Goal: Find specific page/section: Find specific page/section

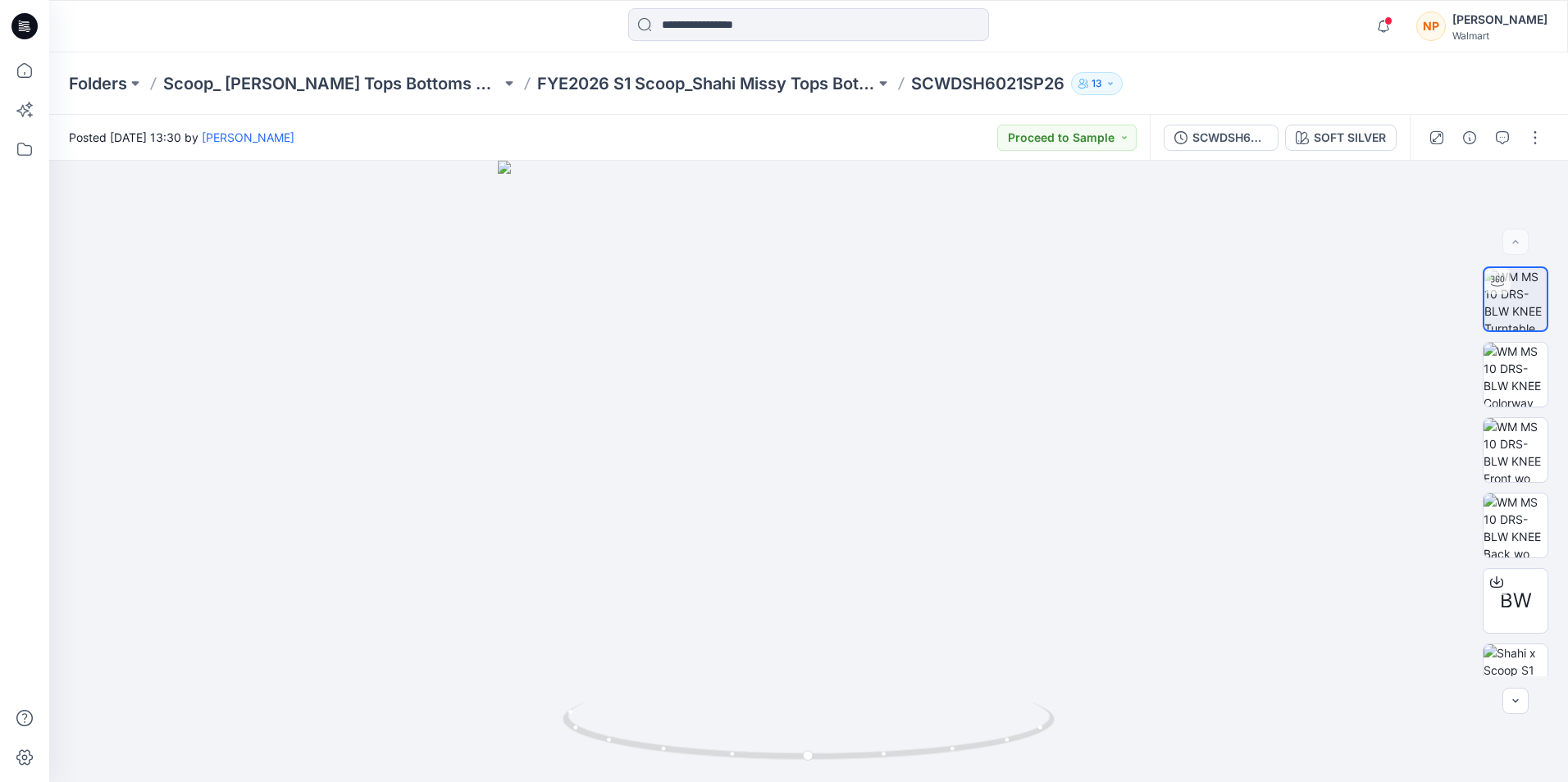
click at [1507, 37] on div "Walmart" at bounding box center [1499, 35] width 95 height 12
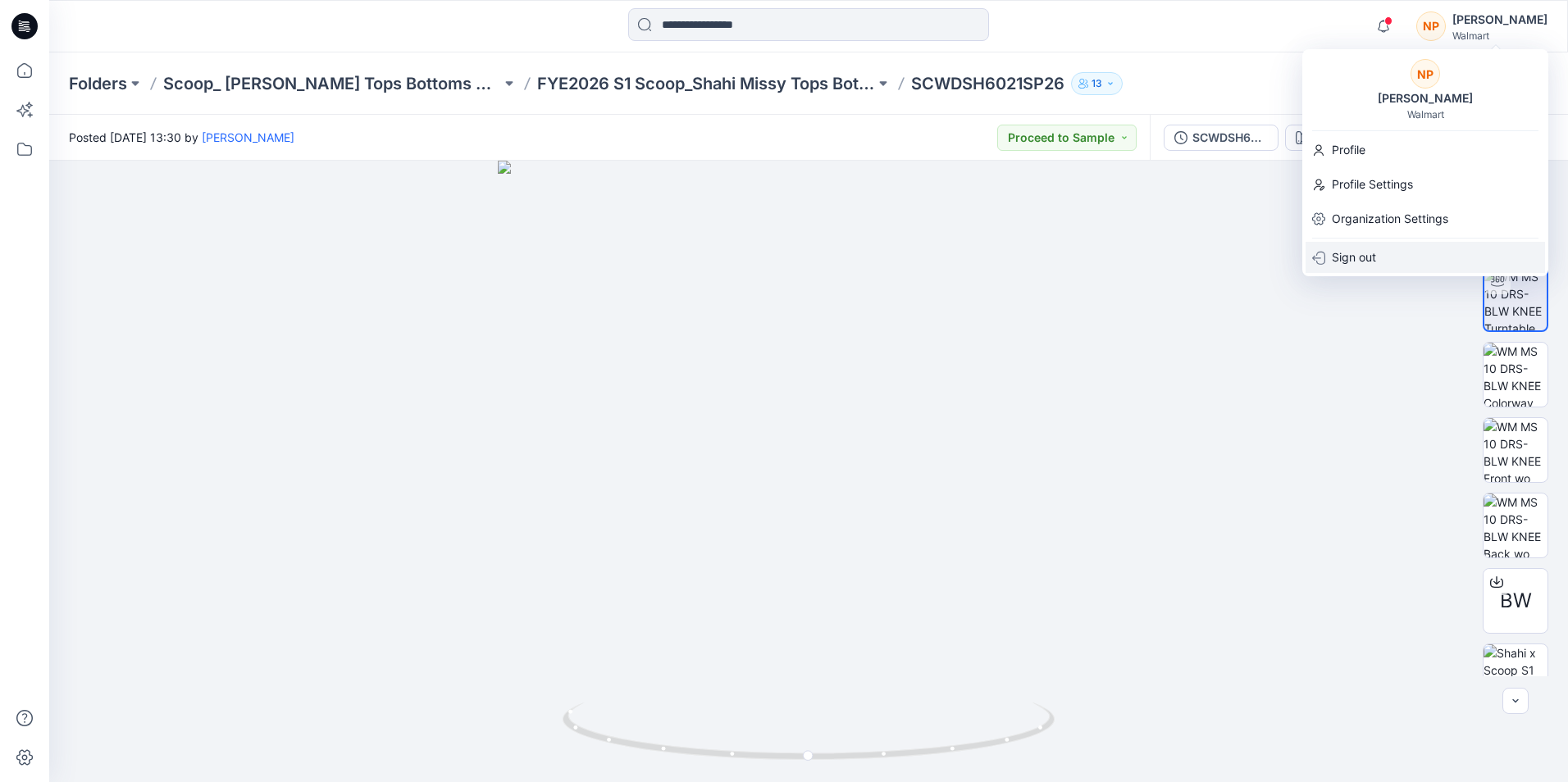
click at [1359, 262] on p "Sign out" at bounding box center [1354, 258] width 44 height 32
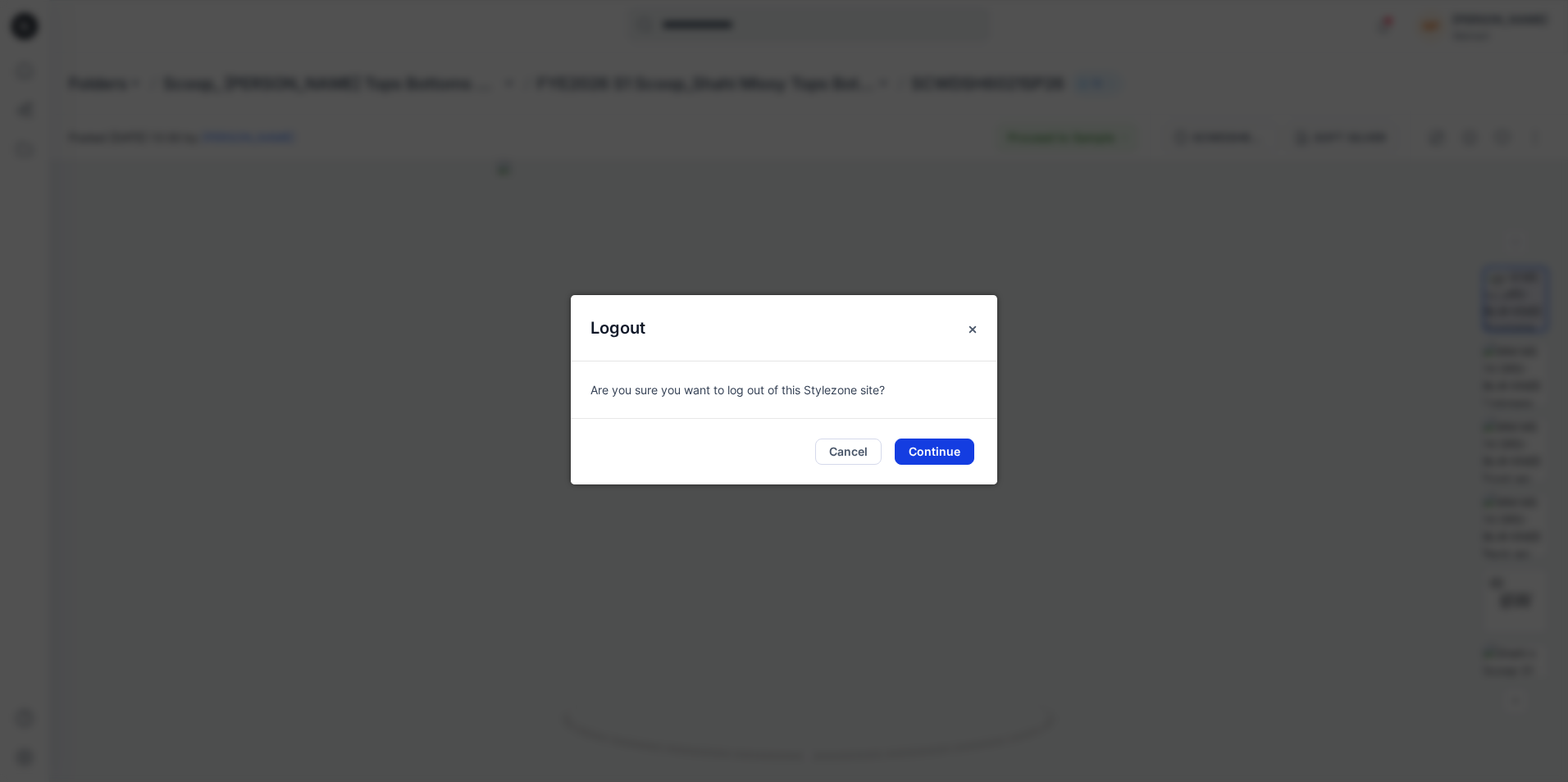
click at [953, 450] on button "Continue" at bounding box center [935, 451] width 80 height 26
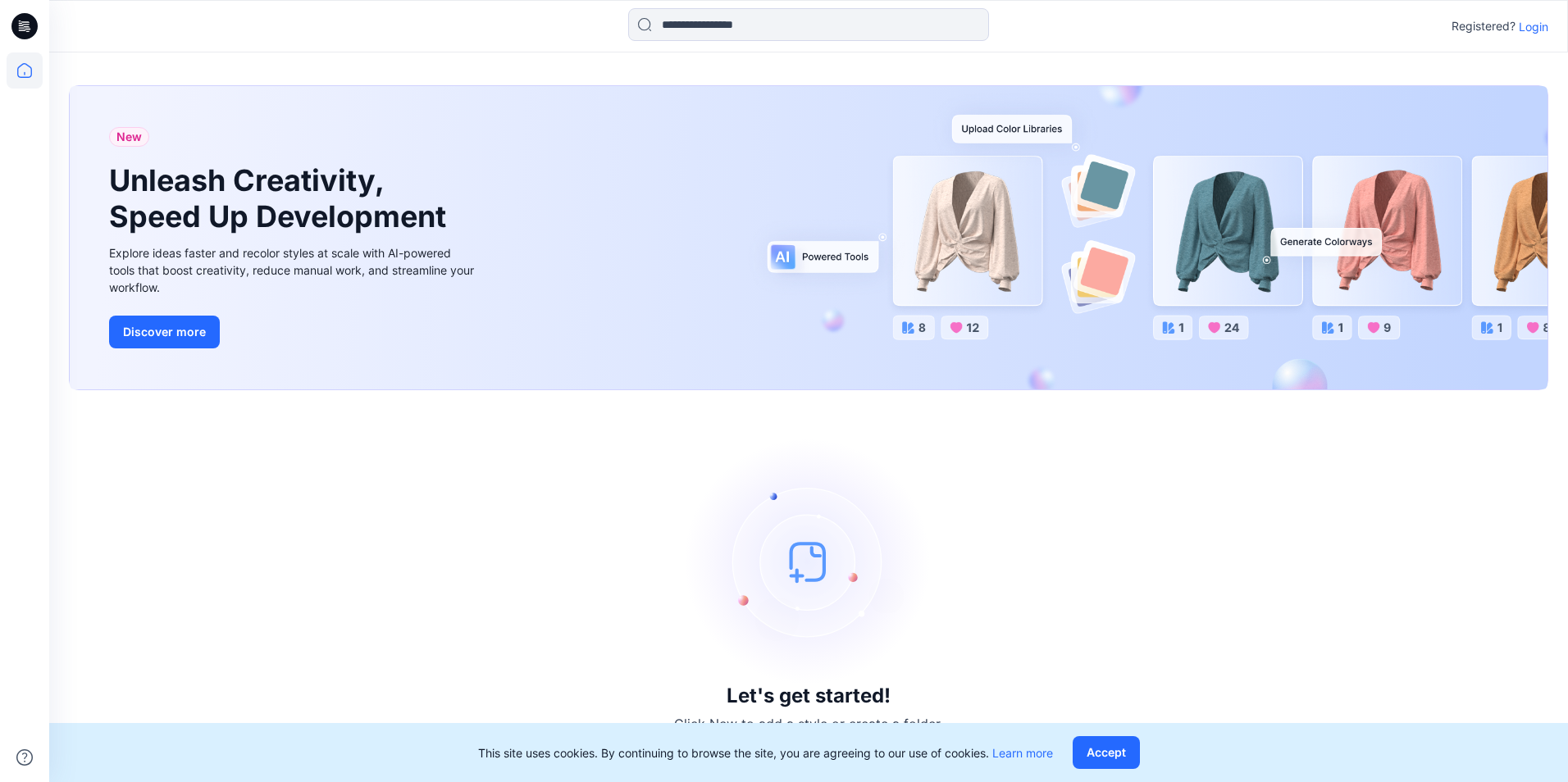
click at [1537, 26] on p "Login" at bounding box center [1534, 26] width 30 height 18
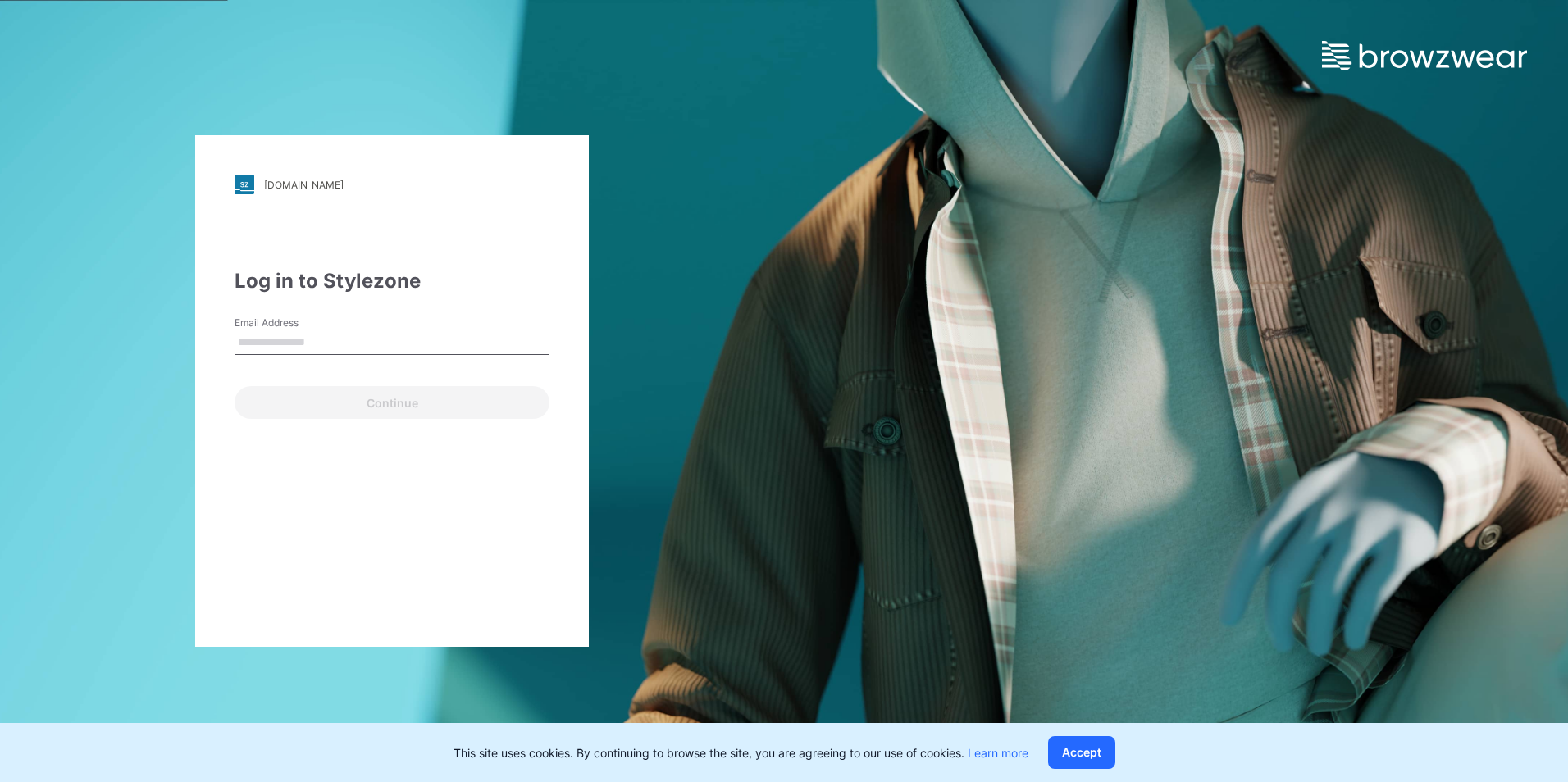
click at [334, 340] on input "Email Address" at bounding box center [392, 343] width 315 height 25
type input "**********"
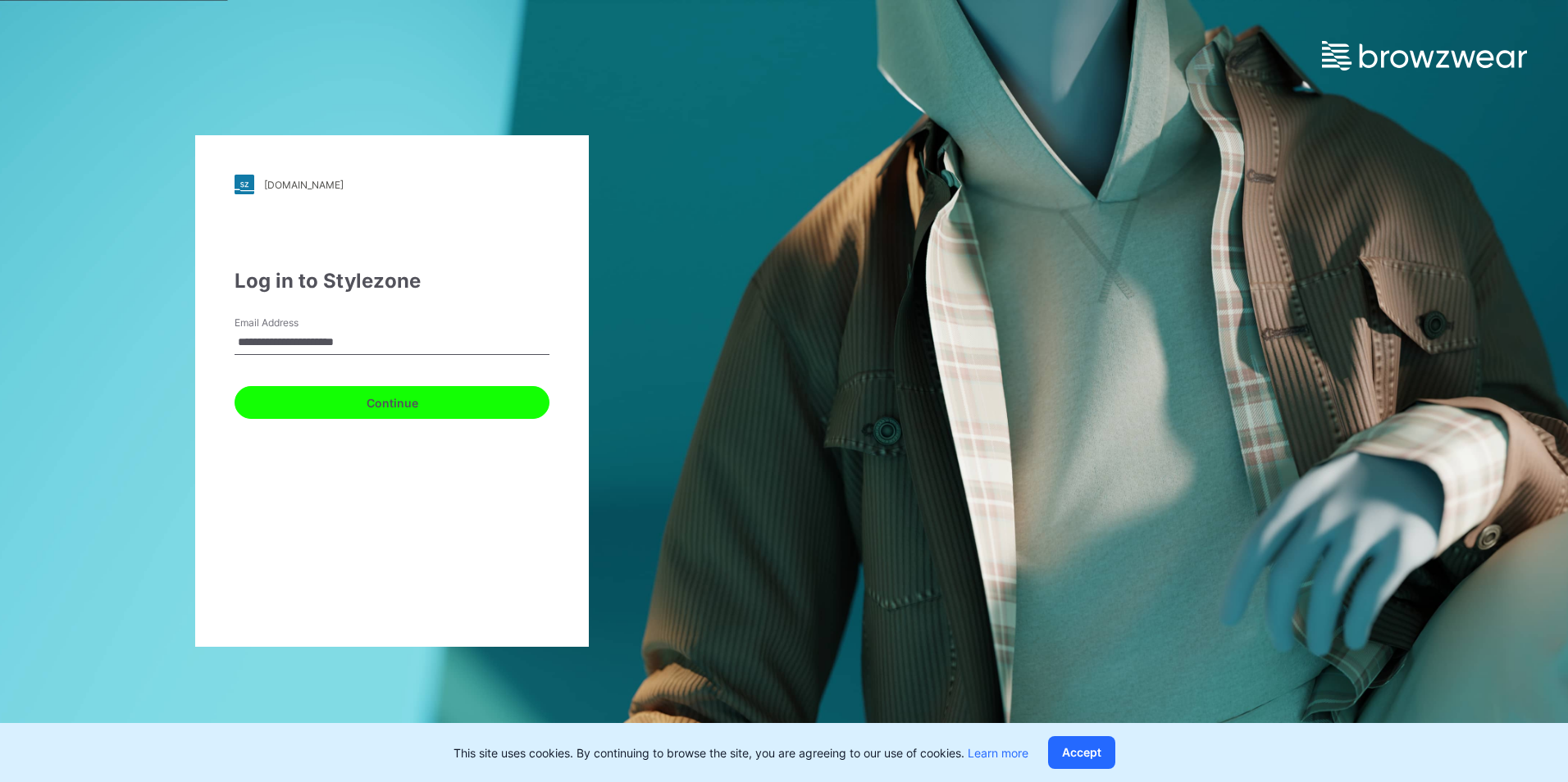
click at [345, 396] on button "Continue" at bounding box center [392, 402] width 315 height 32
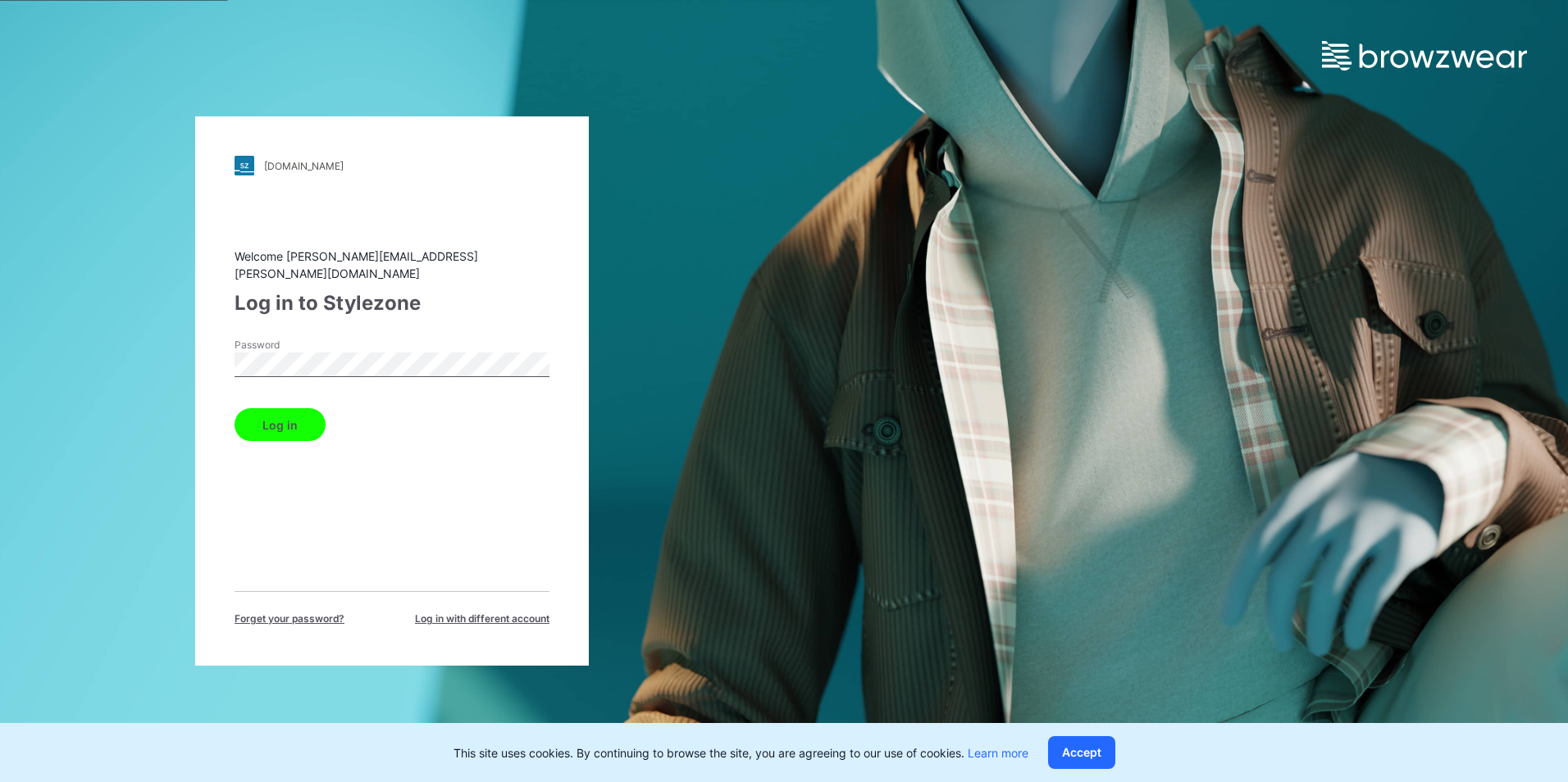
click at [294, 422] on button "Log in" at bounding box center [280, 424] width 91 height 32
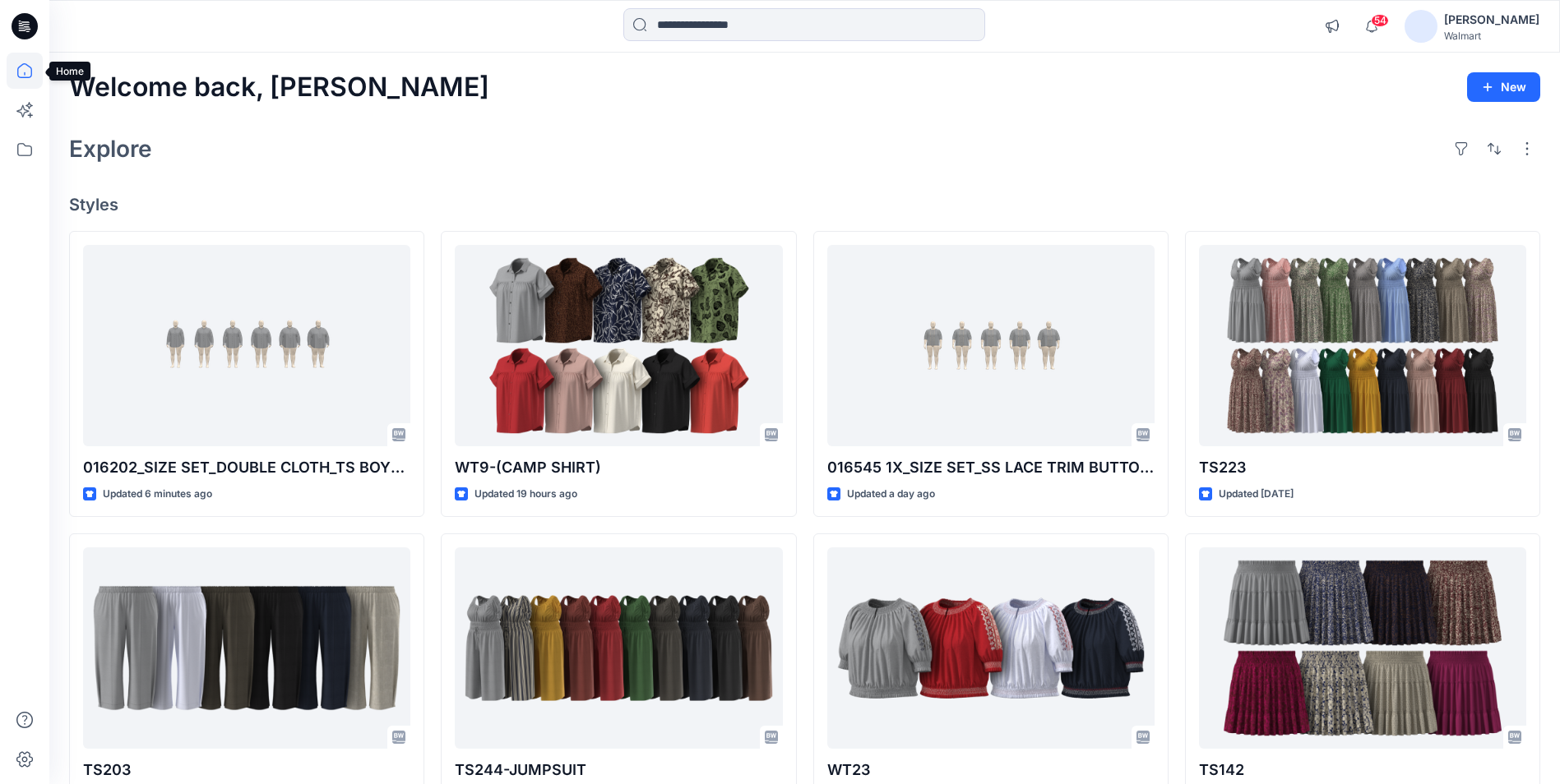
click at [19, 72] on icon at bounding box center [24, 71] width 36 height 36
click at [14, 151] on icon at bounding box center [24, 150] width 36 height 36
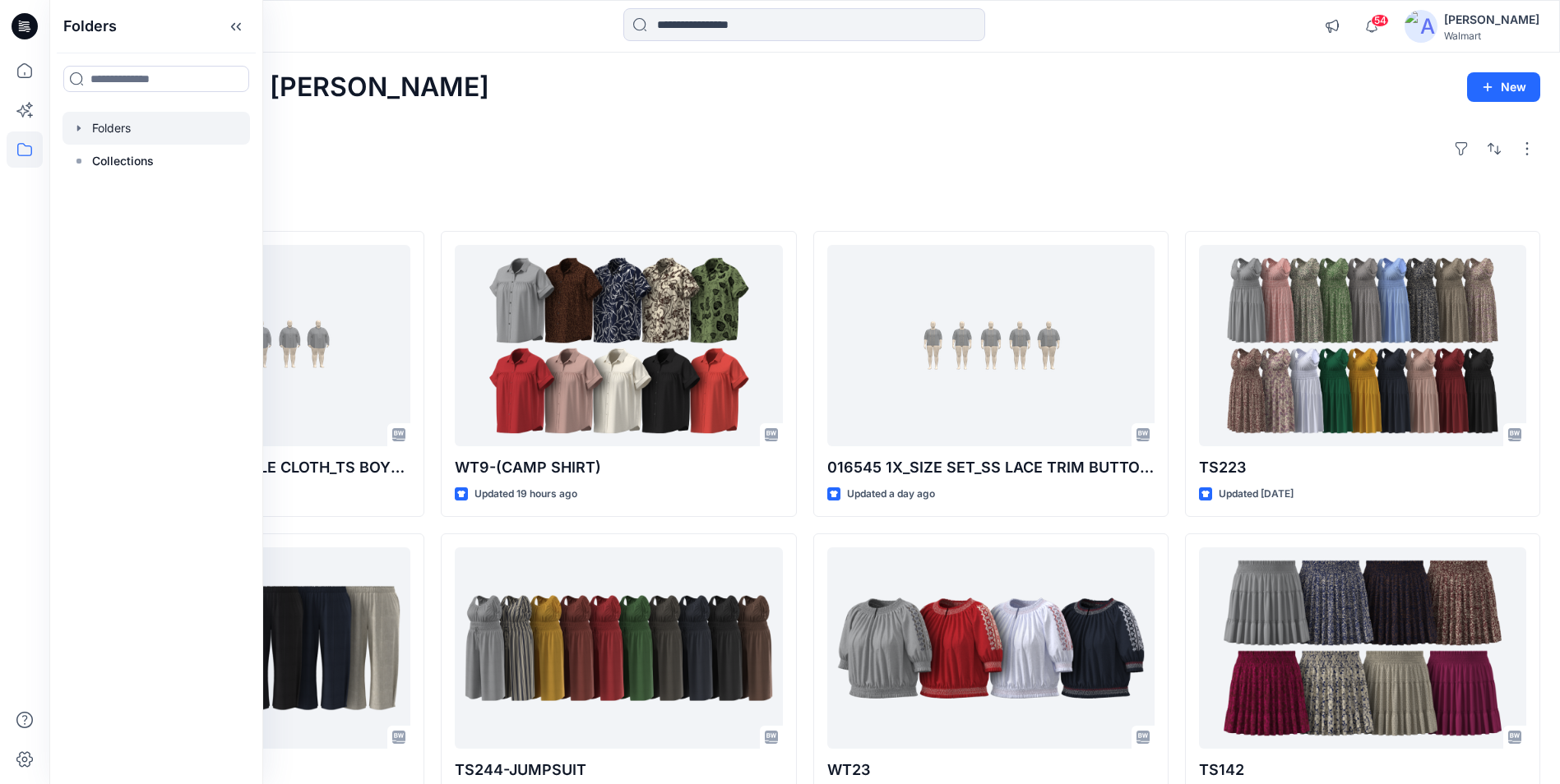
click at [126, 125] on div at bounding box center [156, 127] width 188 height 33
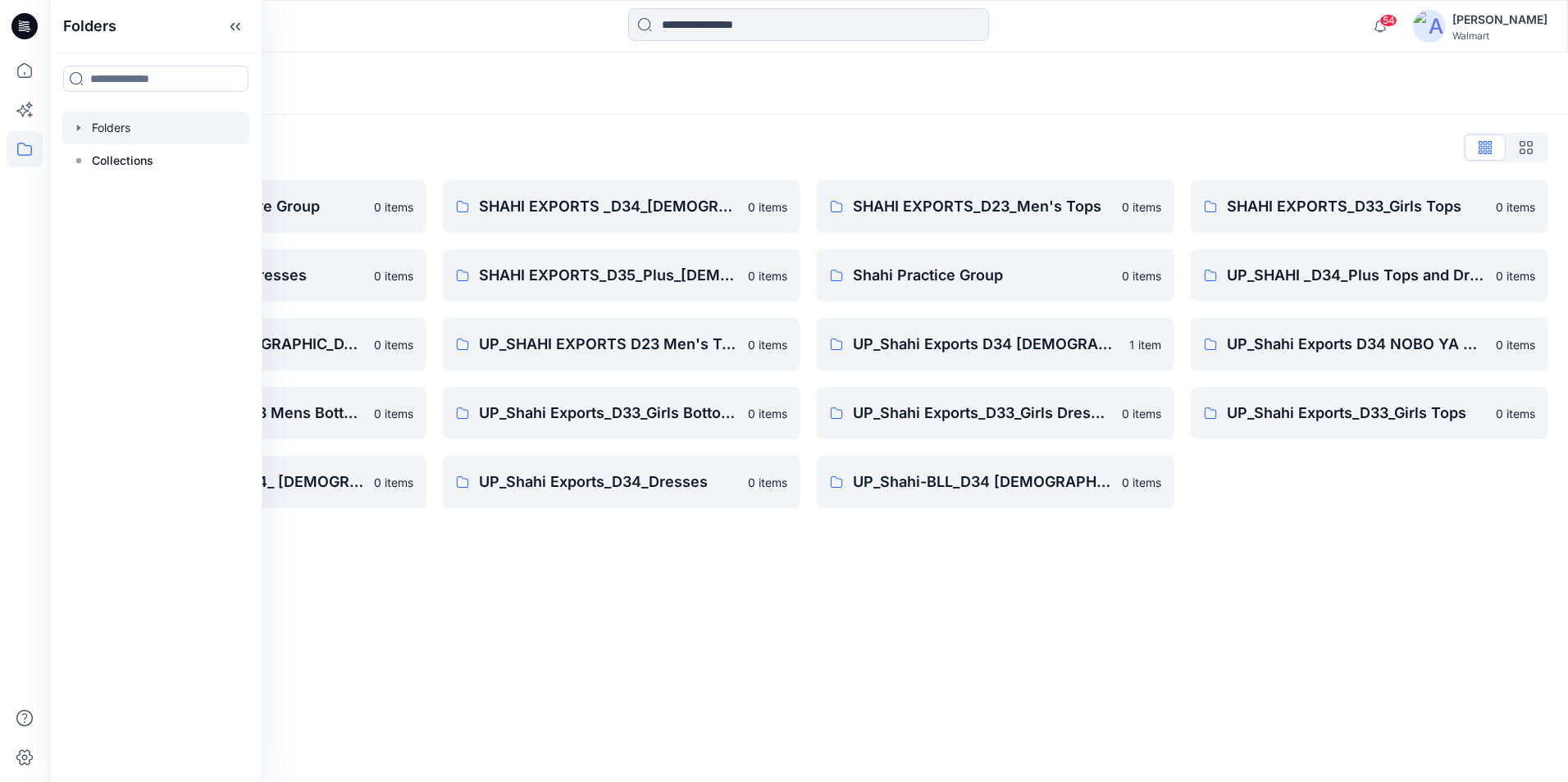
click at [425, 551] on div "Folders Folders List Shahi 3D Sample Share Group 0 items Shahi Exports_D34_Dres…" at bounding box center [808, 418] width 1519 height 730
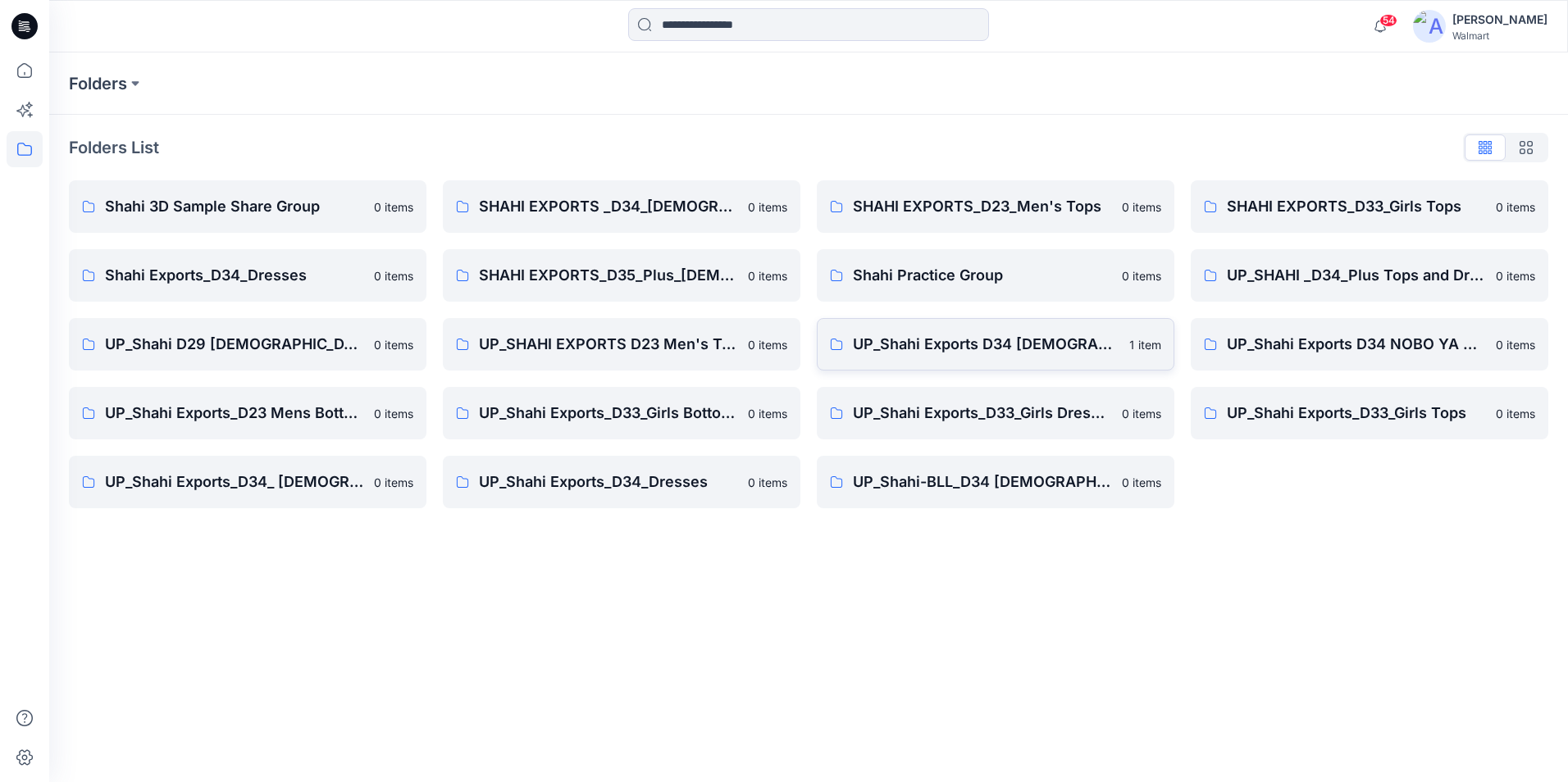
click at [1002, 344] on p "UP_Shahi Exports D34 Ladies Tops" at bounding box center [986, 344] width 267 height 23
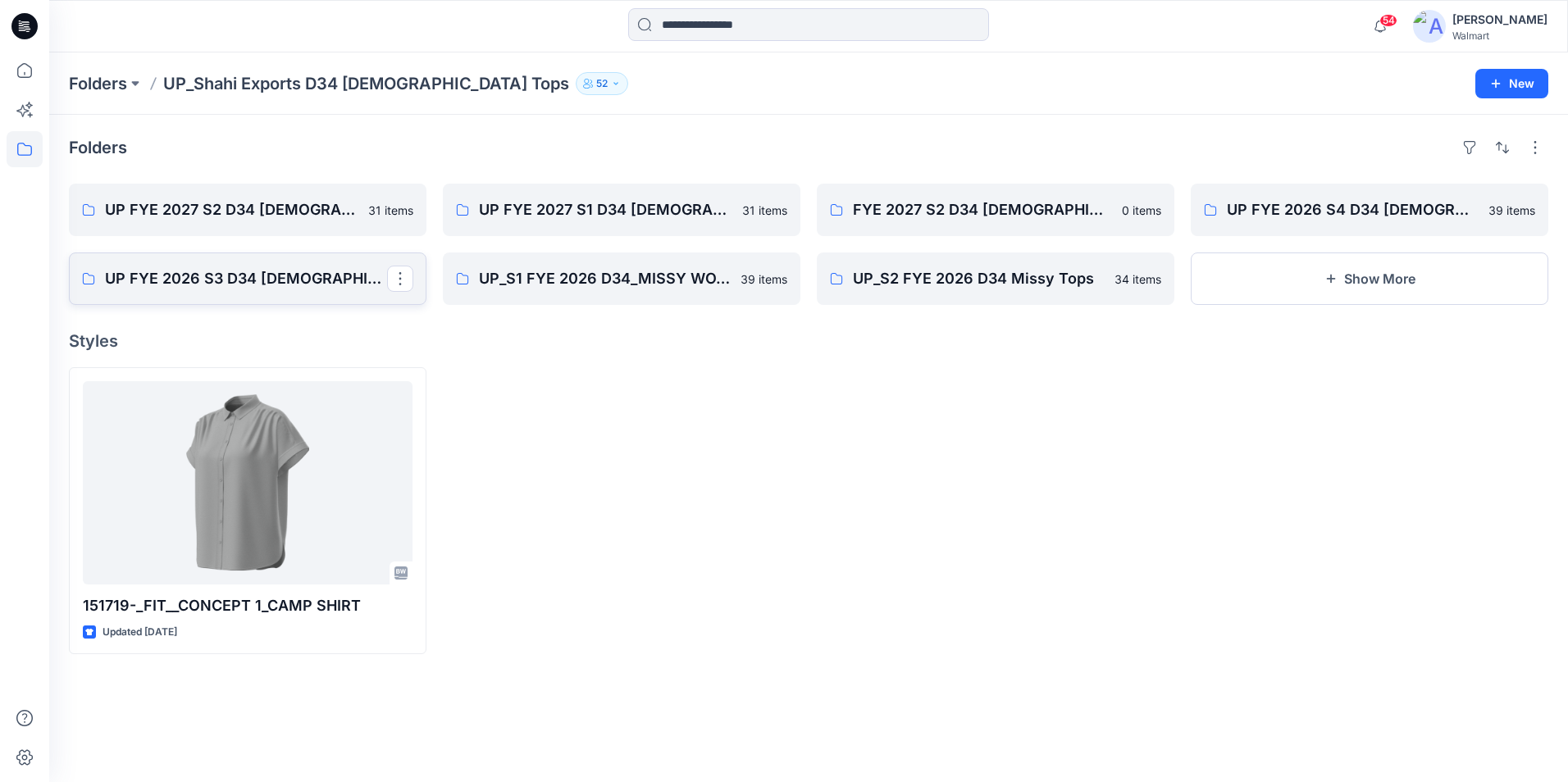
click at [288, 281] on p "UP FYE 2026 S3 D34 Ladies Woven Tops Shahi" at bounding box center [246, 279] width 282 height 23
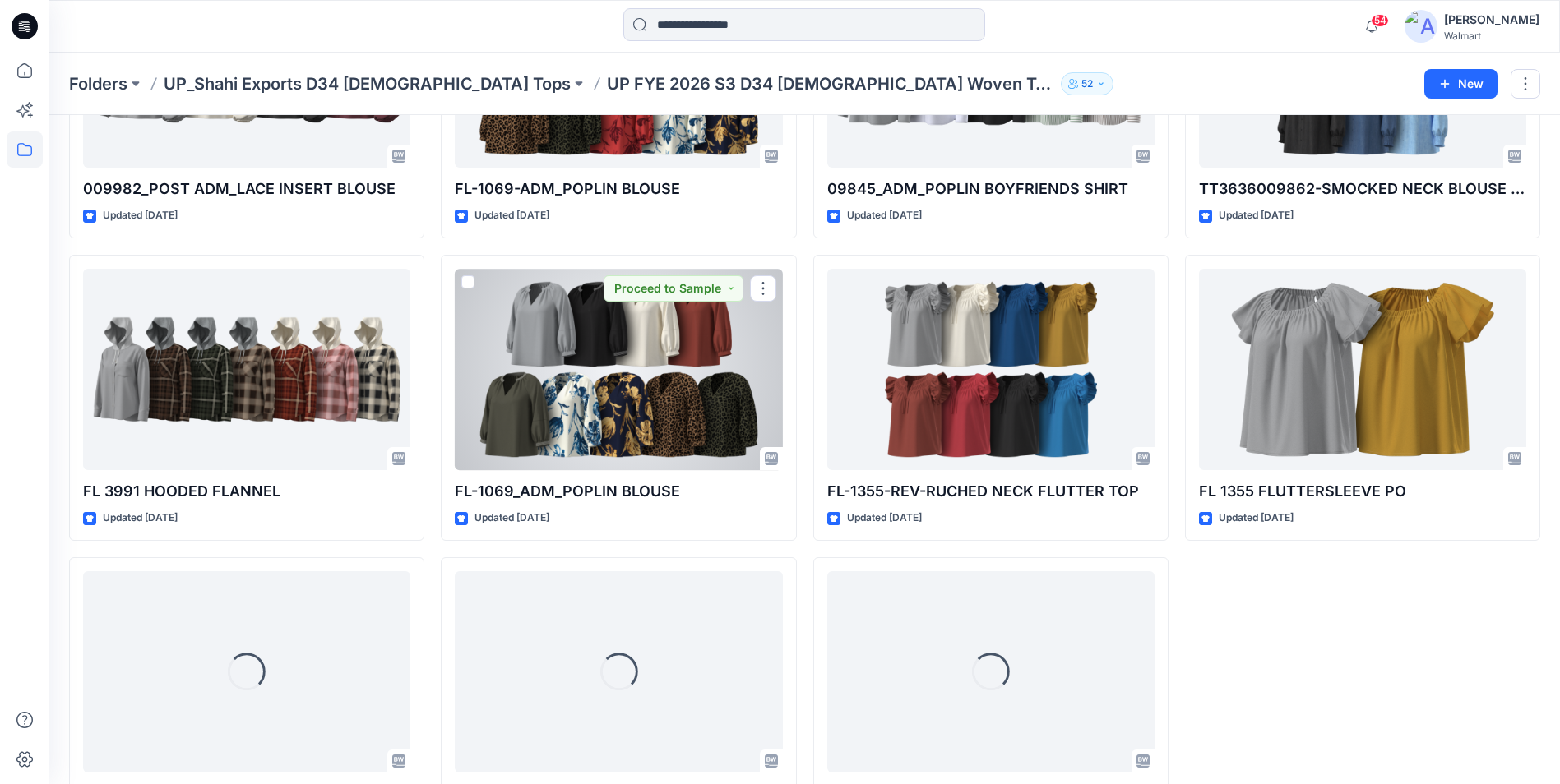
scroll to position [1521, 0]
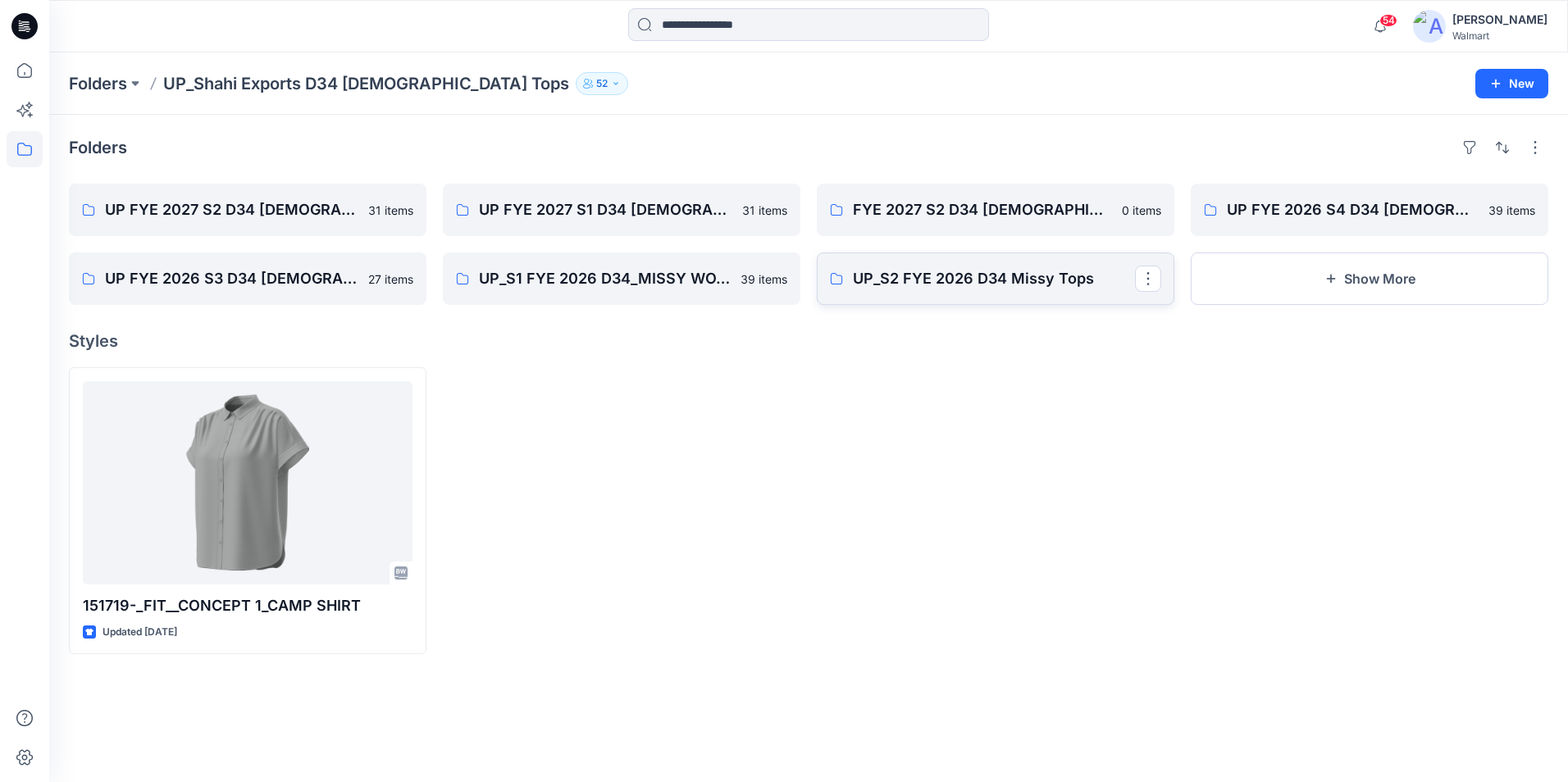
click at [1056, 274] on p "UP_S2 FYE 2026 D34 Missy Tops" at bounding box center [993, 279] width 282 height 23
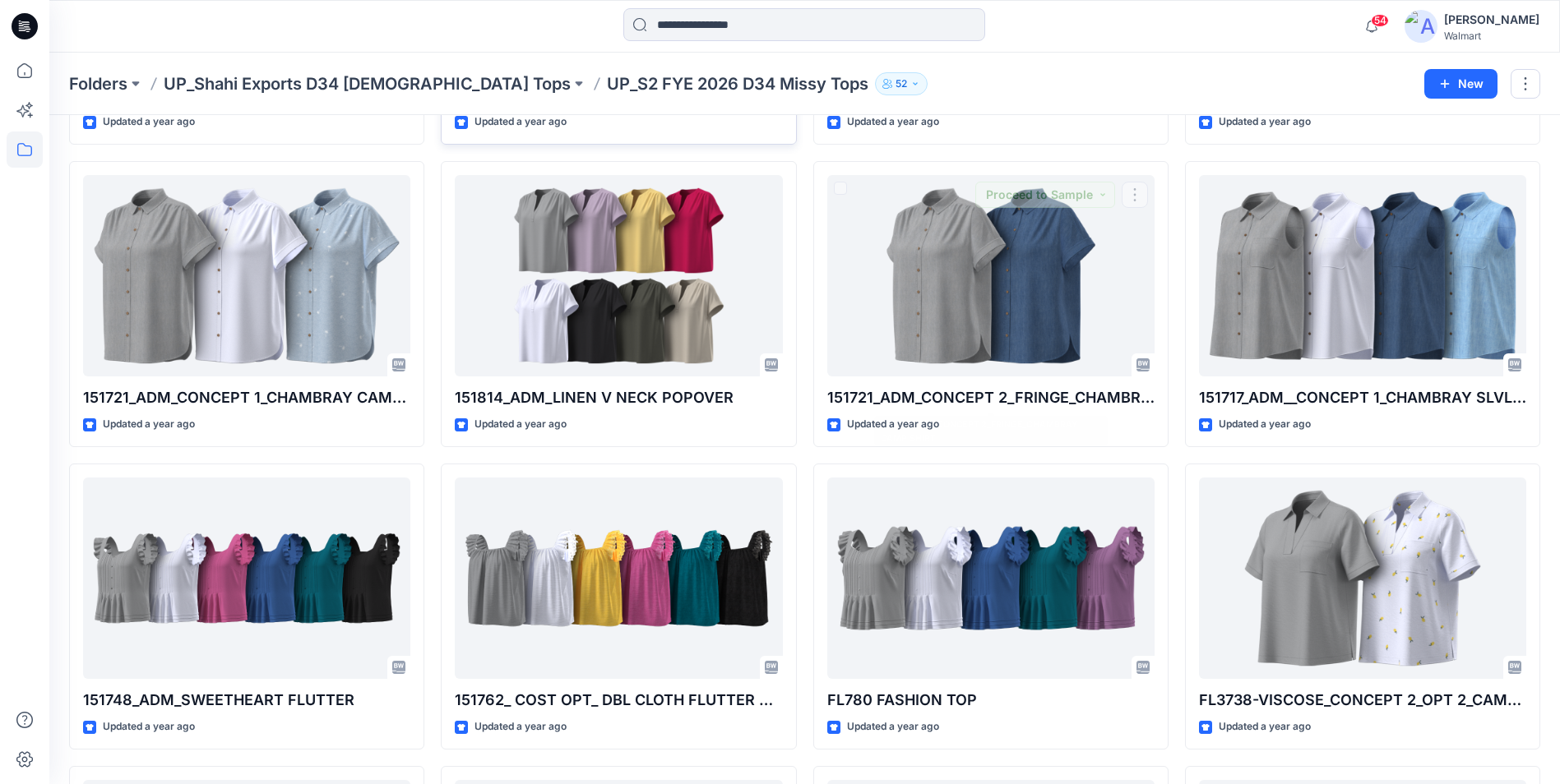
scroll to position [1222, 0]
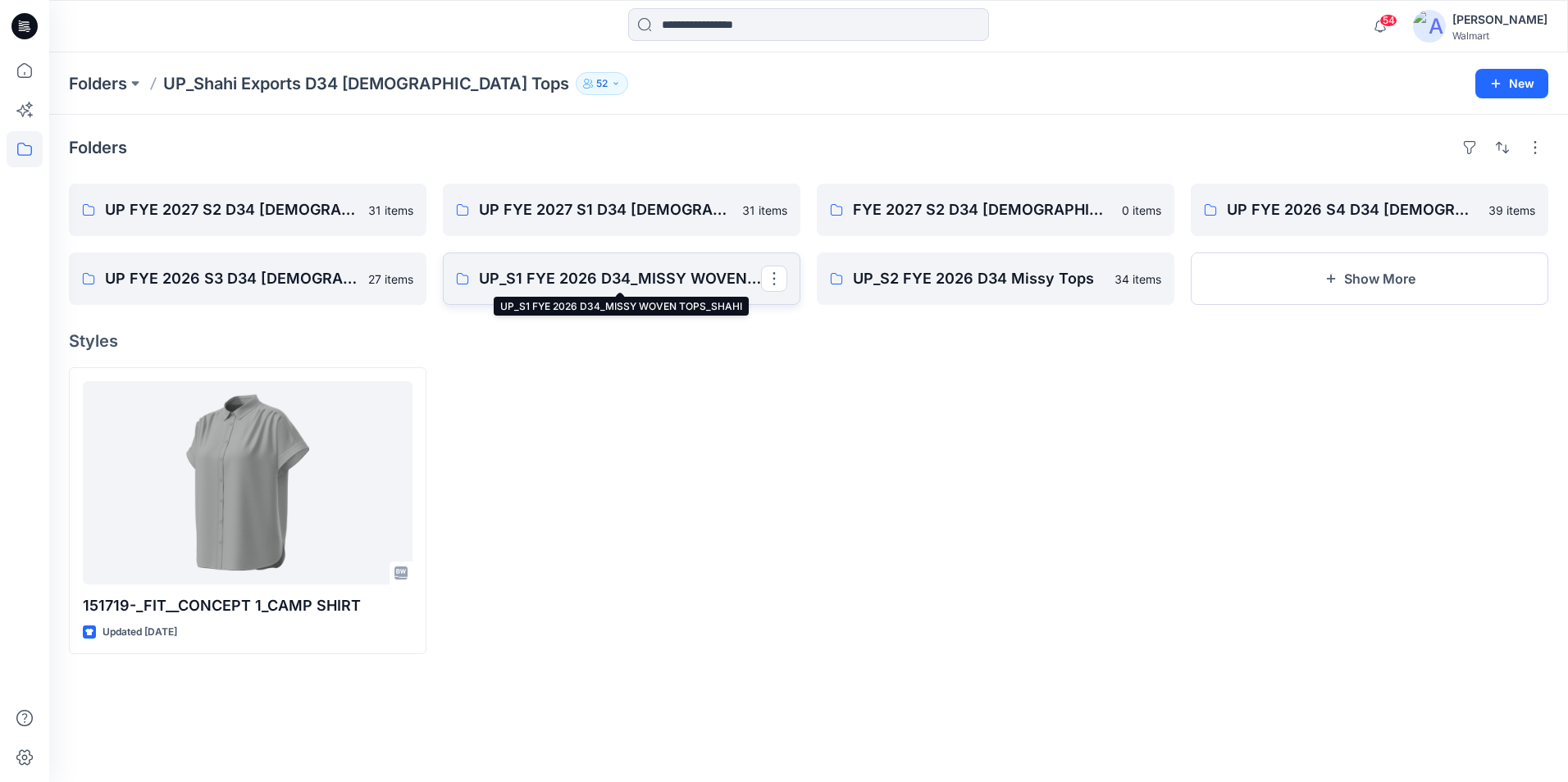
click at [583, 274] on p "UP_S1 FYE 2026 D34_MISSY WOVEN TOPS_SHAHI" at bounding box center [620, 279] width 282 height 23
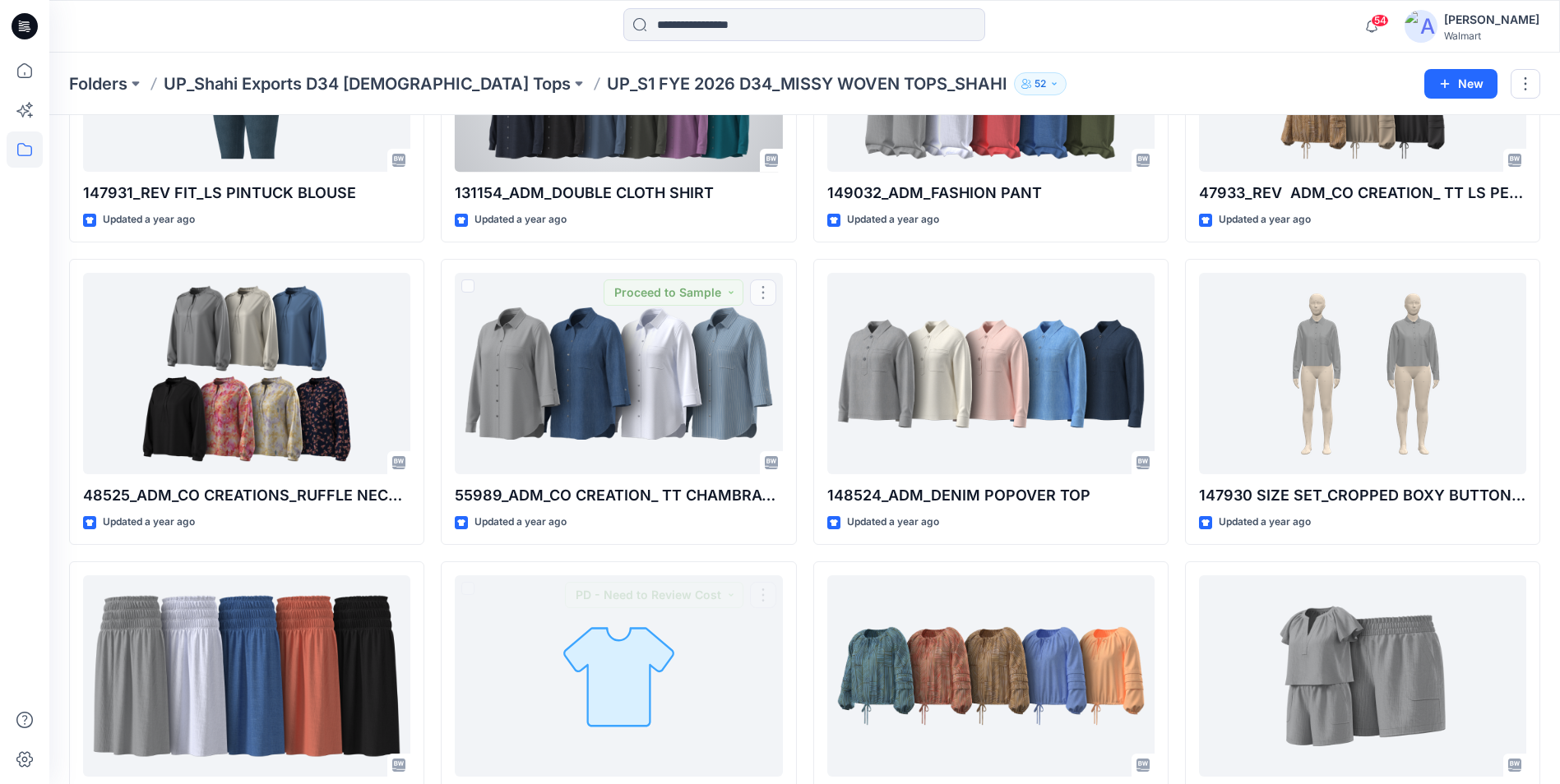
scroll to position [1524, 0]
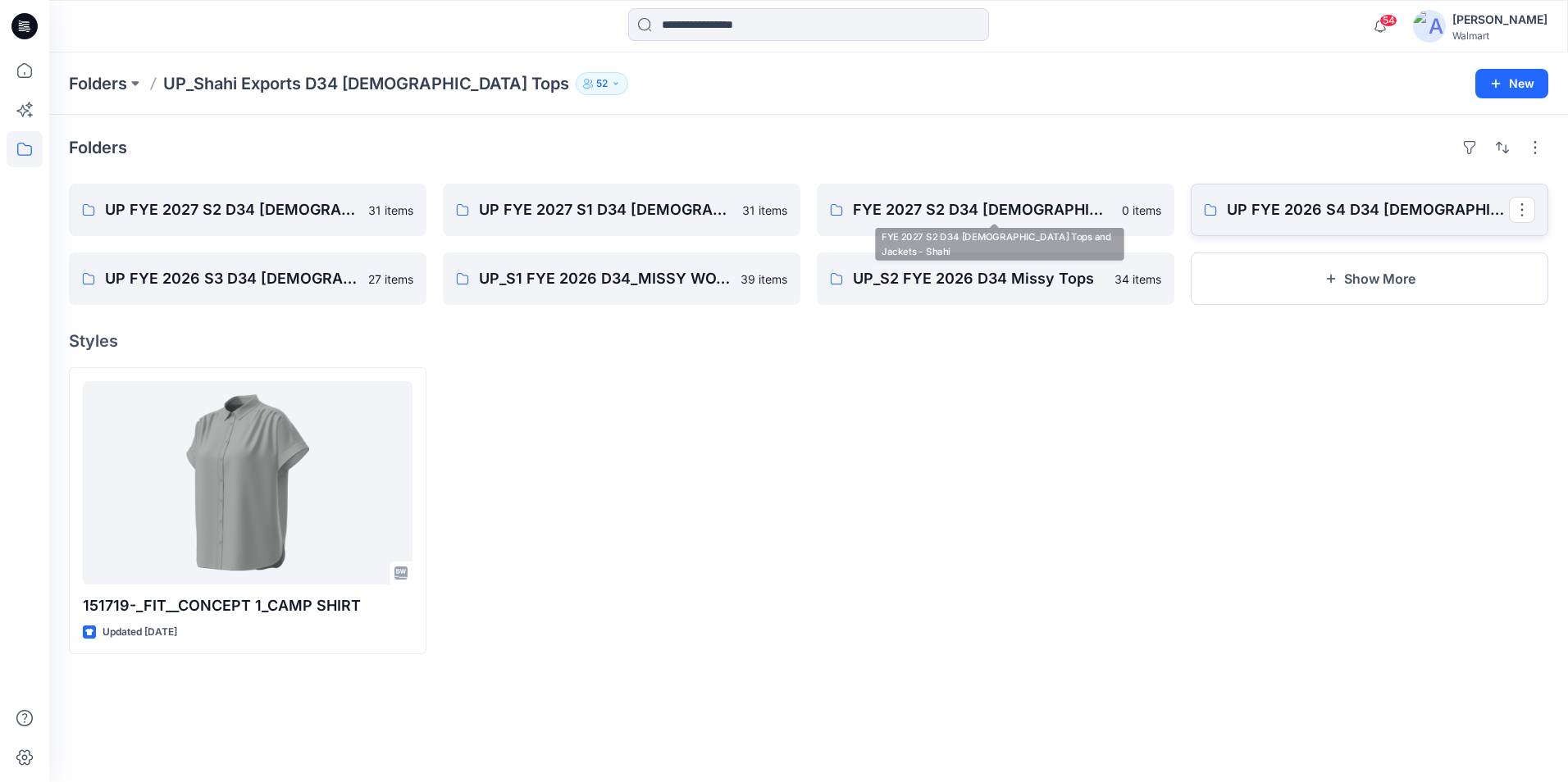
click at [1218, 201] on link "UP FYE 2026 S4 D34 Ladies Woven Tops Shahi" at bounding box center [1370, 209] width 358 height 53
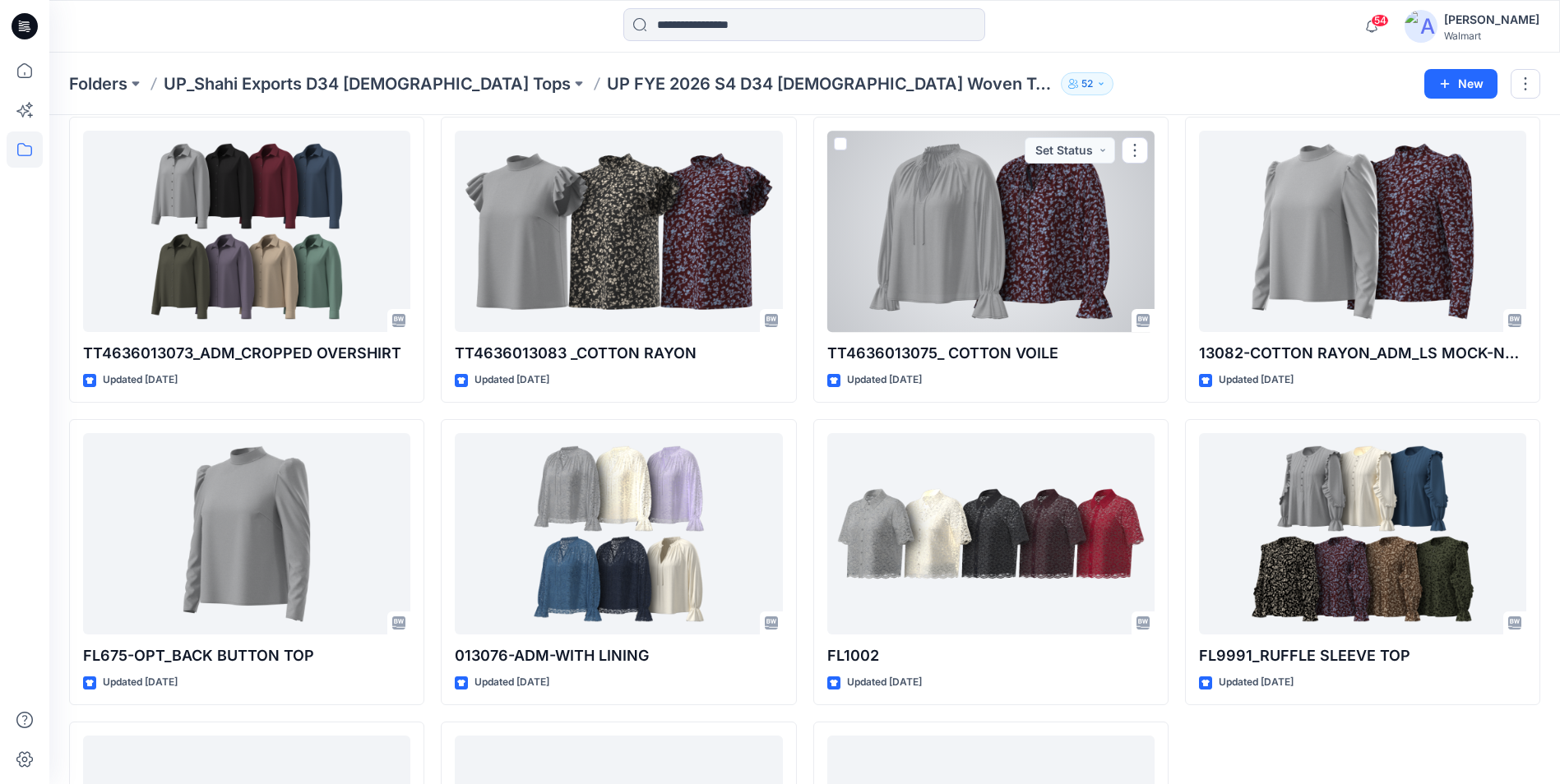
scroll to position [2428, 0]
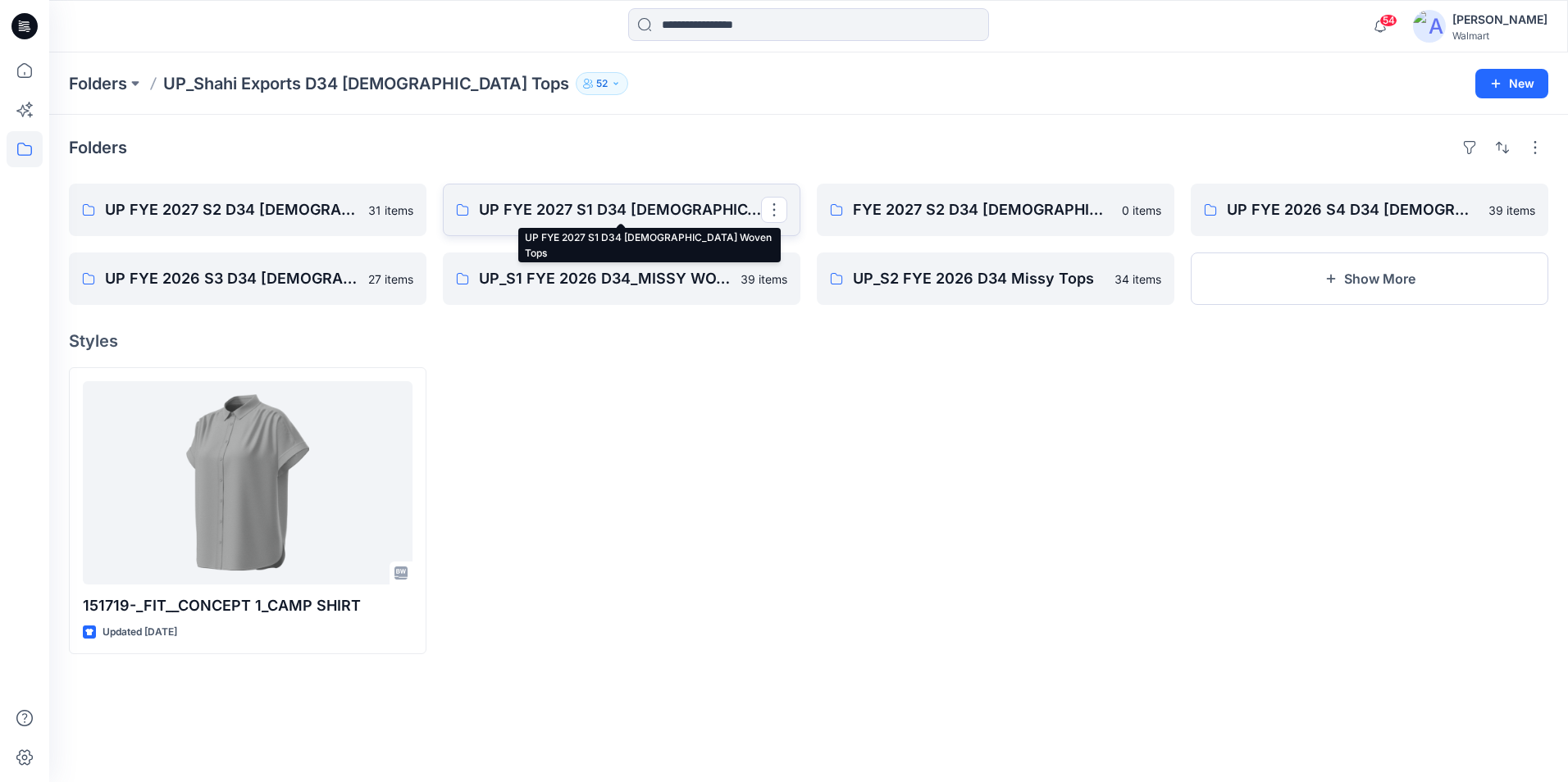
click at [685, 208] on p "UP FYE 2027 S1 D34 Ladies Woven Tops" at bounding box center [620, 209] width 282 height 23
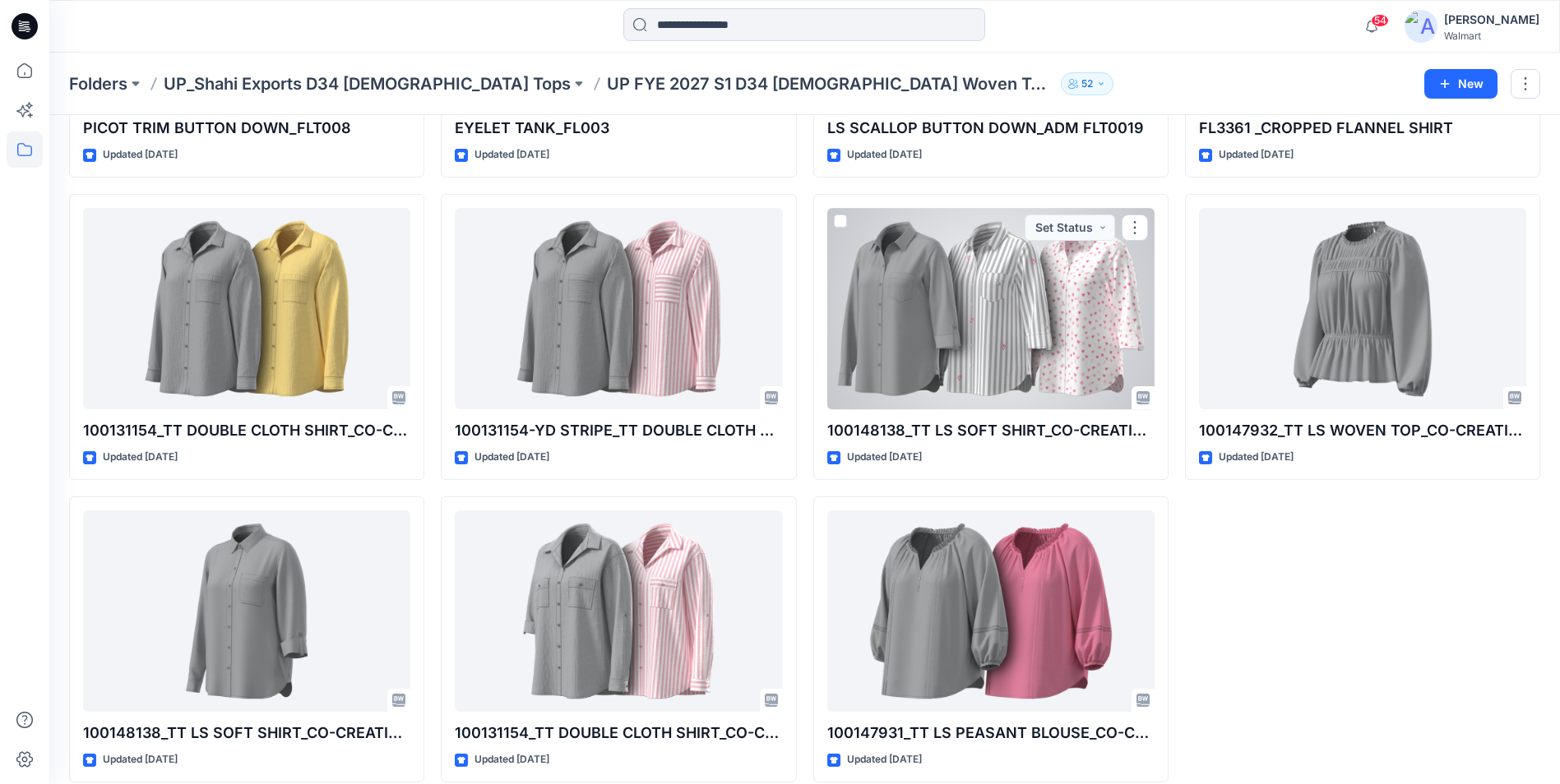
scroll to position [1823, 0]
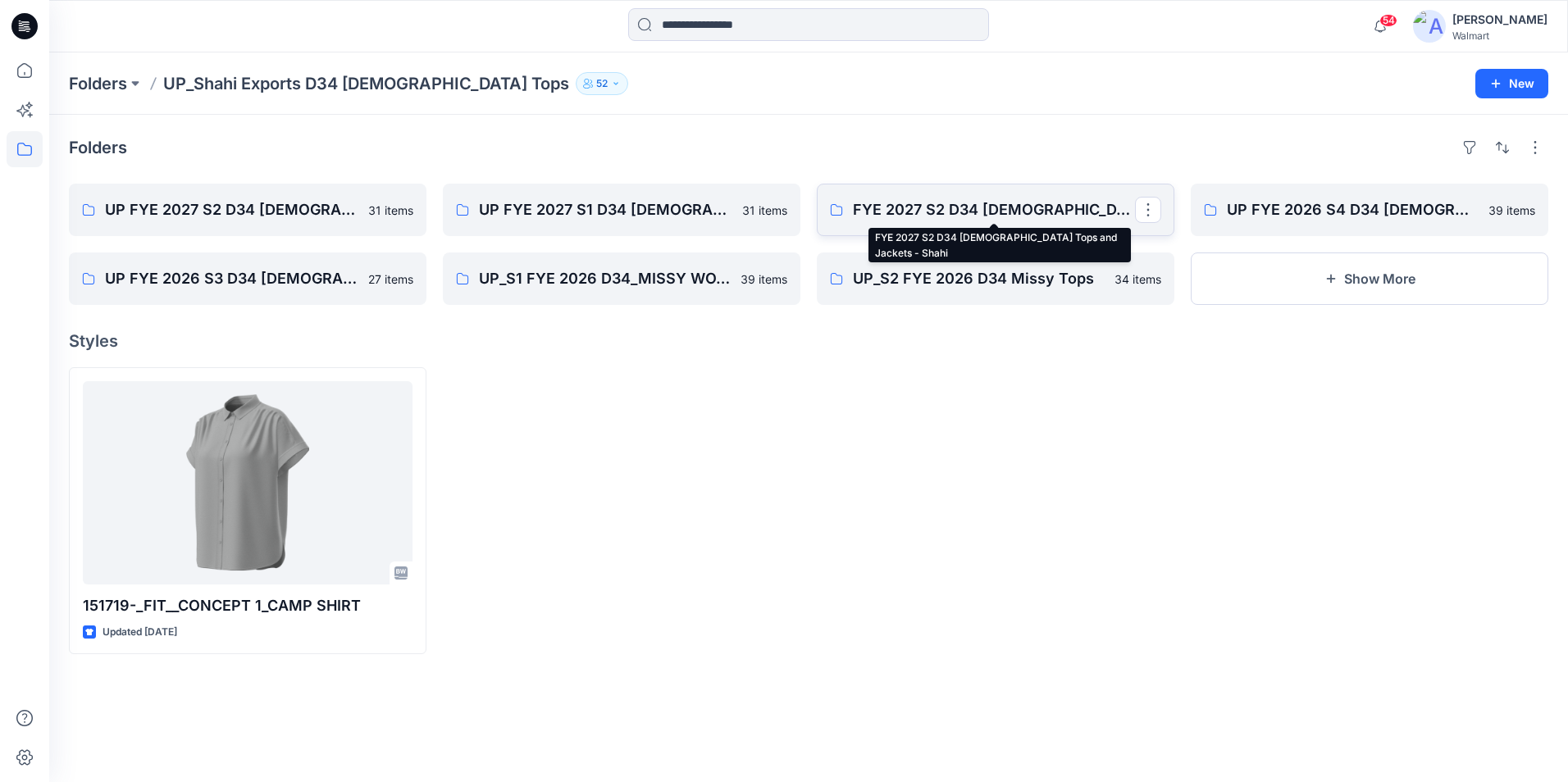
click at [959, 208] on p "FYE 2027 S2 D34 Ladies Tops and Jackets - Shahi" at bounding box center [993, 209] width 282 height 23
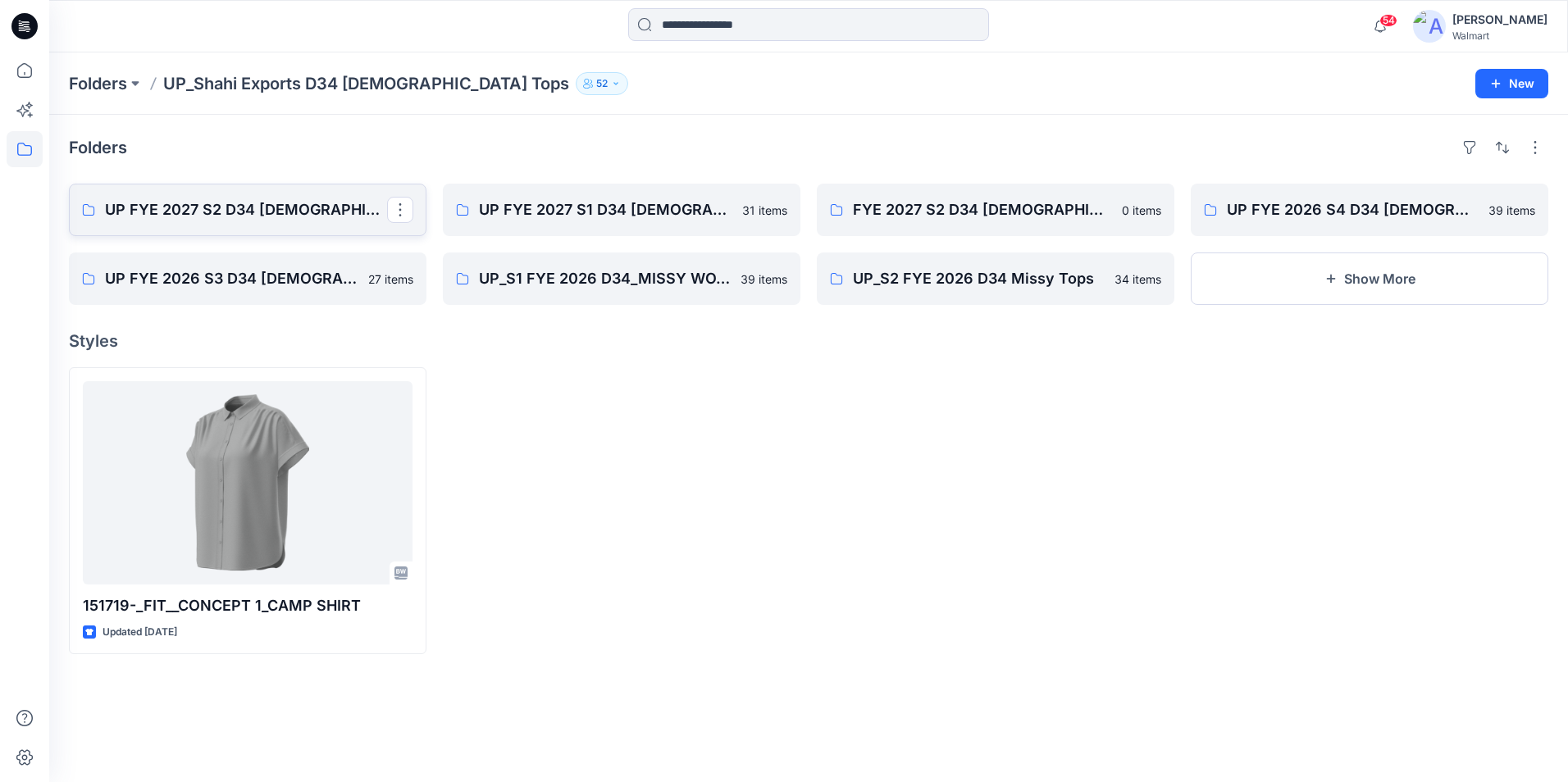
click at [351, 198] on p "UP FYE 2027 S2 D34 Ladies Woven Tops" at bounding box center [246, 209] width 282 height 23
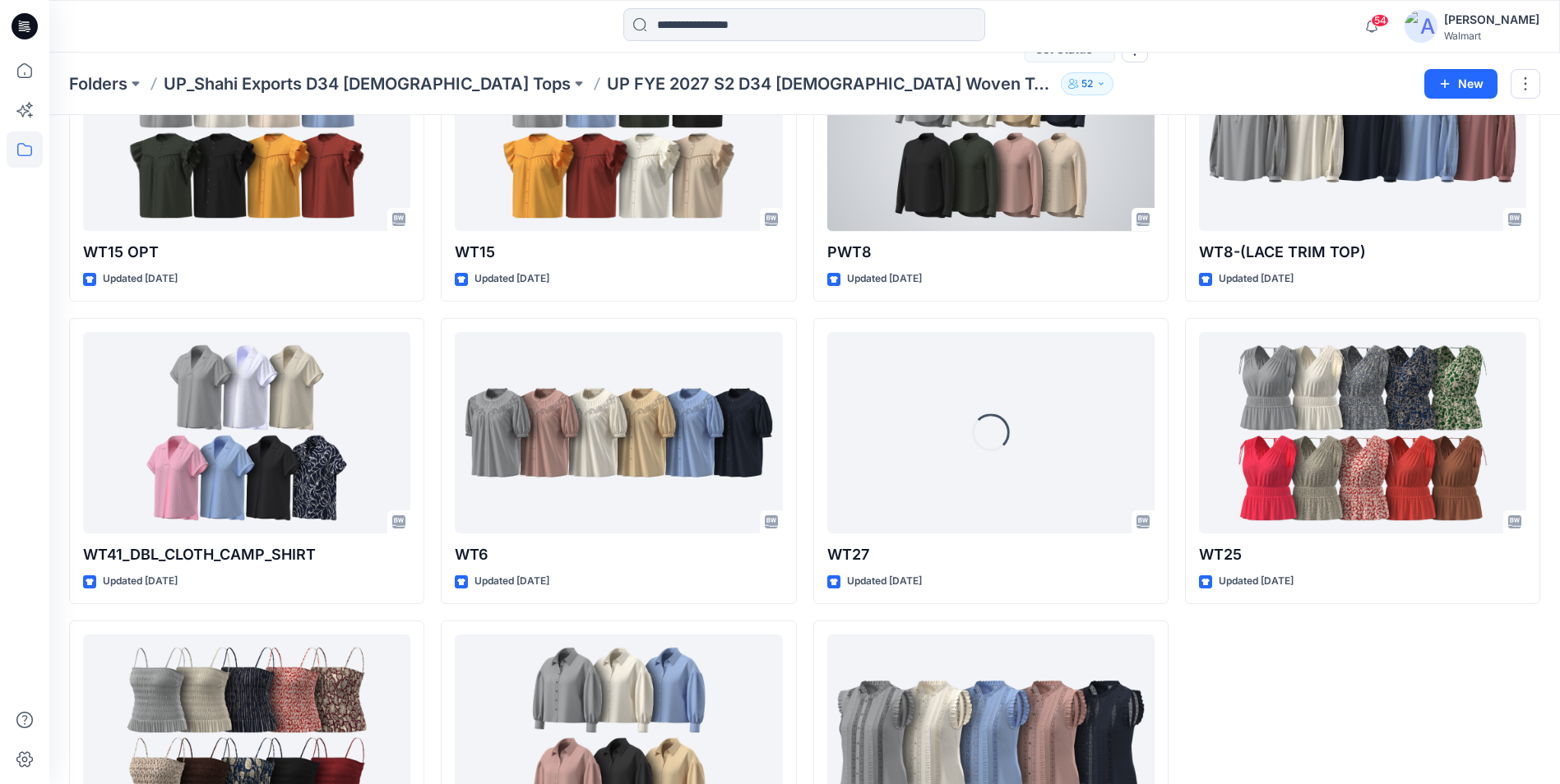
scroll to position [1823, 0]
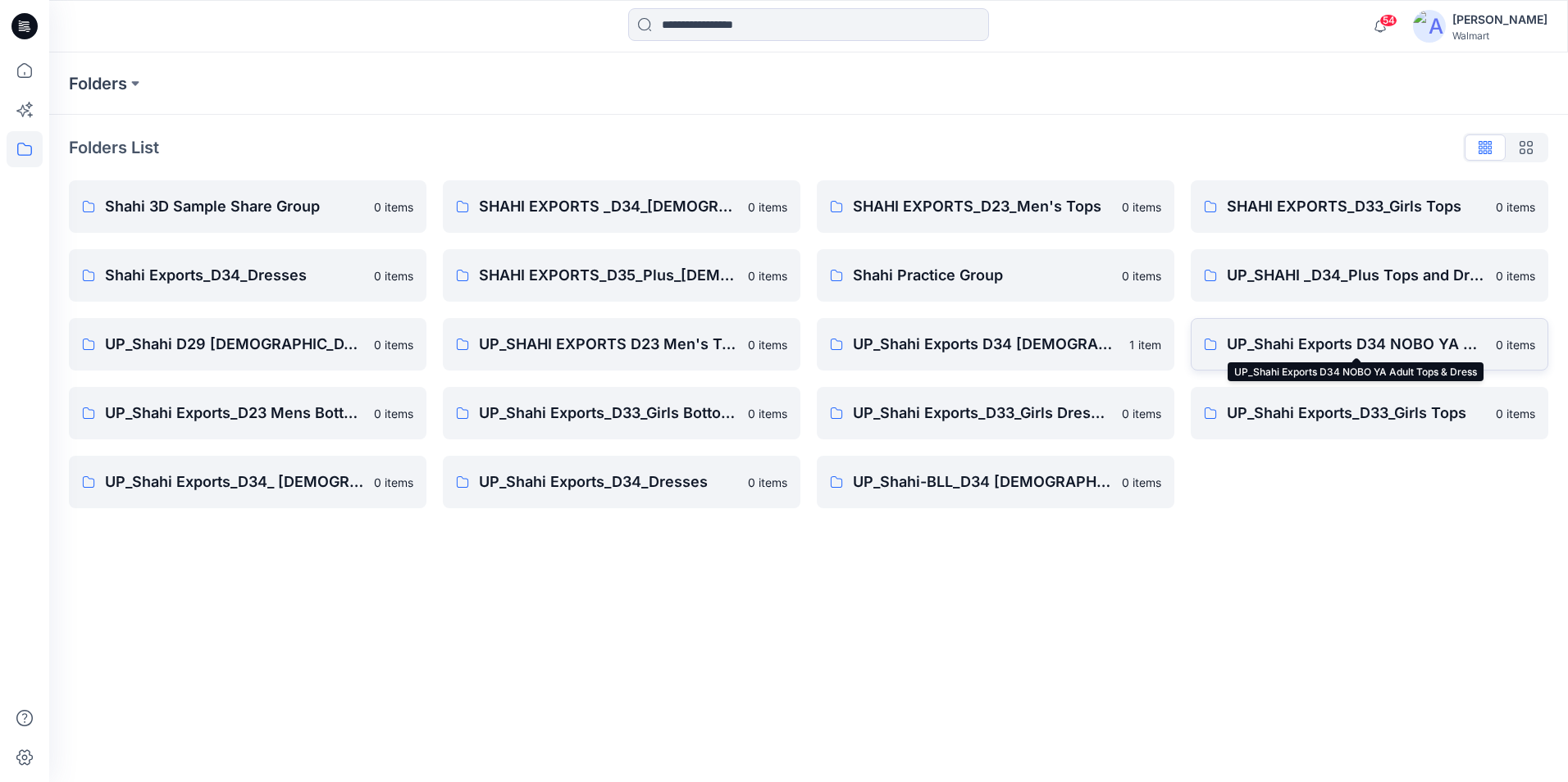
click at [1351, 347] on p "UP_Shahi Exports D34 NOBO YA Adult Tops & Dress" at bounding box center [1357, 344] width 259 height 23
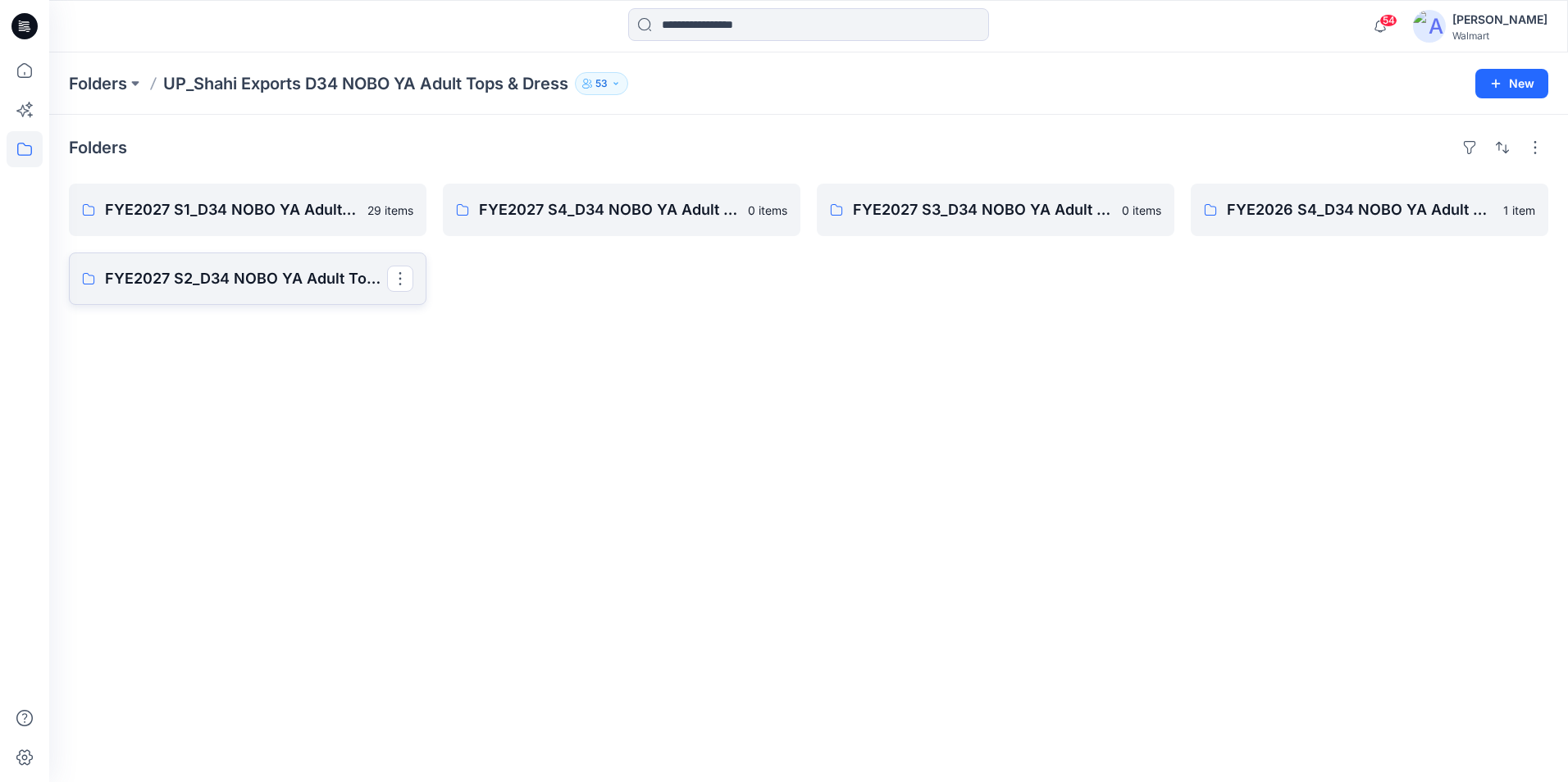
click at [222, 272] on p "FYE2027 S2_D34 NOBO YA Adult Tops & Dress_ UP_Shahi Exports" at bounding box center [246, 279] width 282 height 23
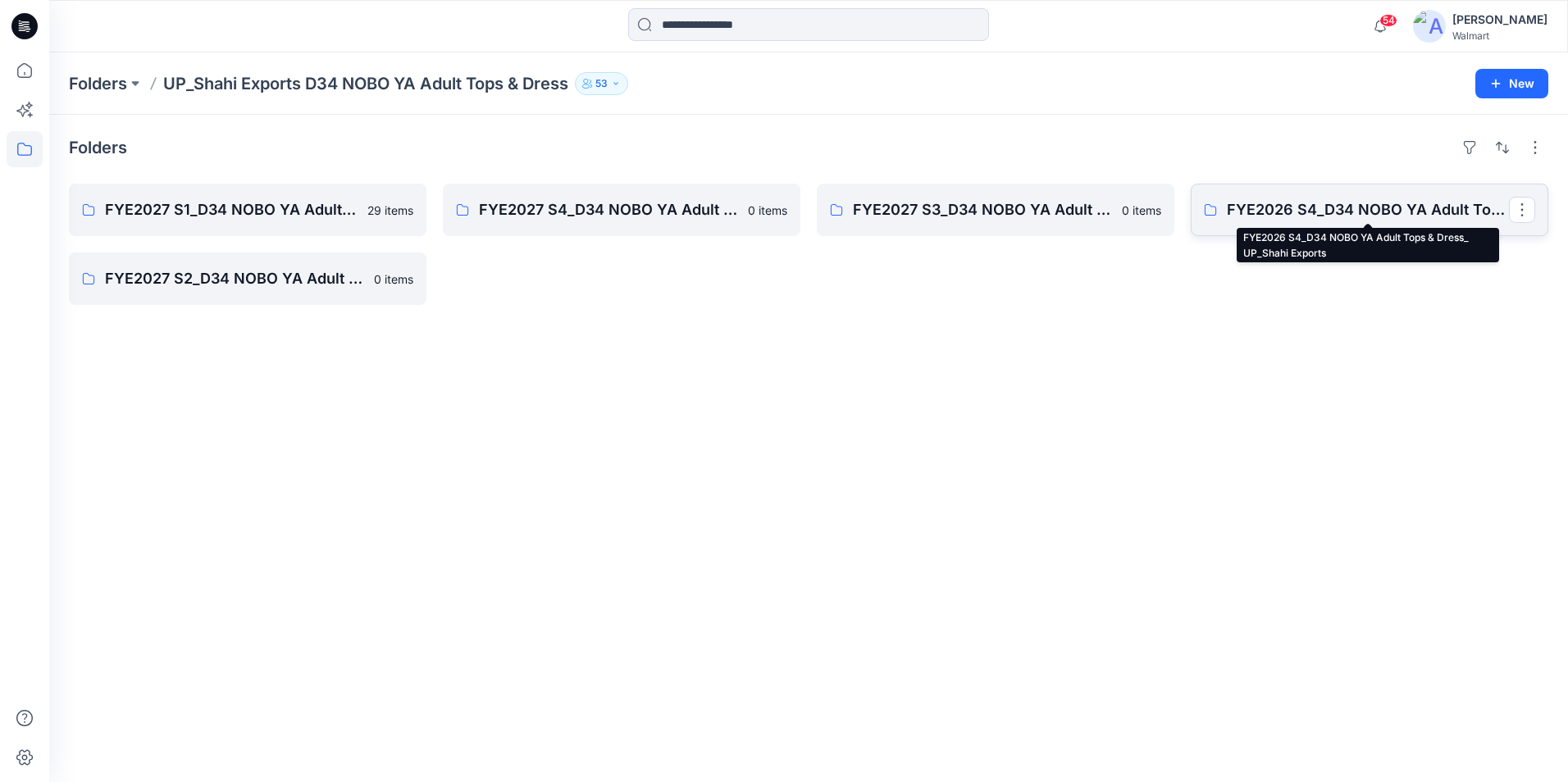
click at [1423, 206] on p "FYE2026 S4_D34 NOBO YA Adult Tops & Dress_ UP_Shahi Exports" at bounding box center [1368, 209] width 282 height 23
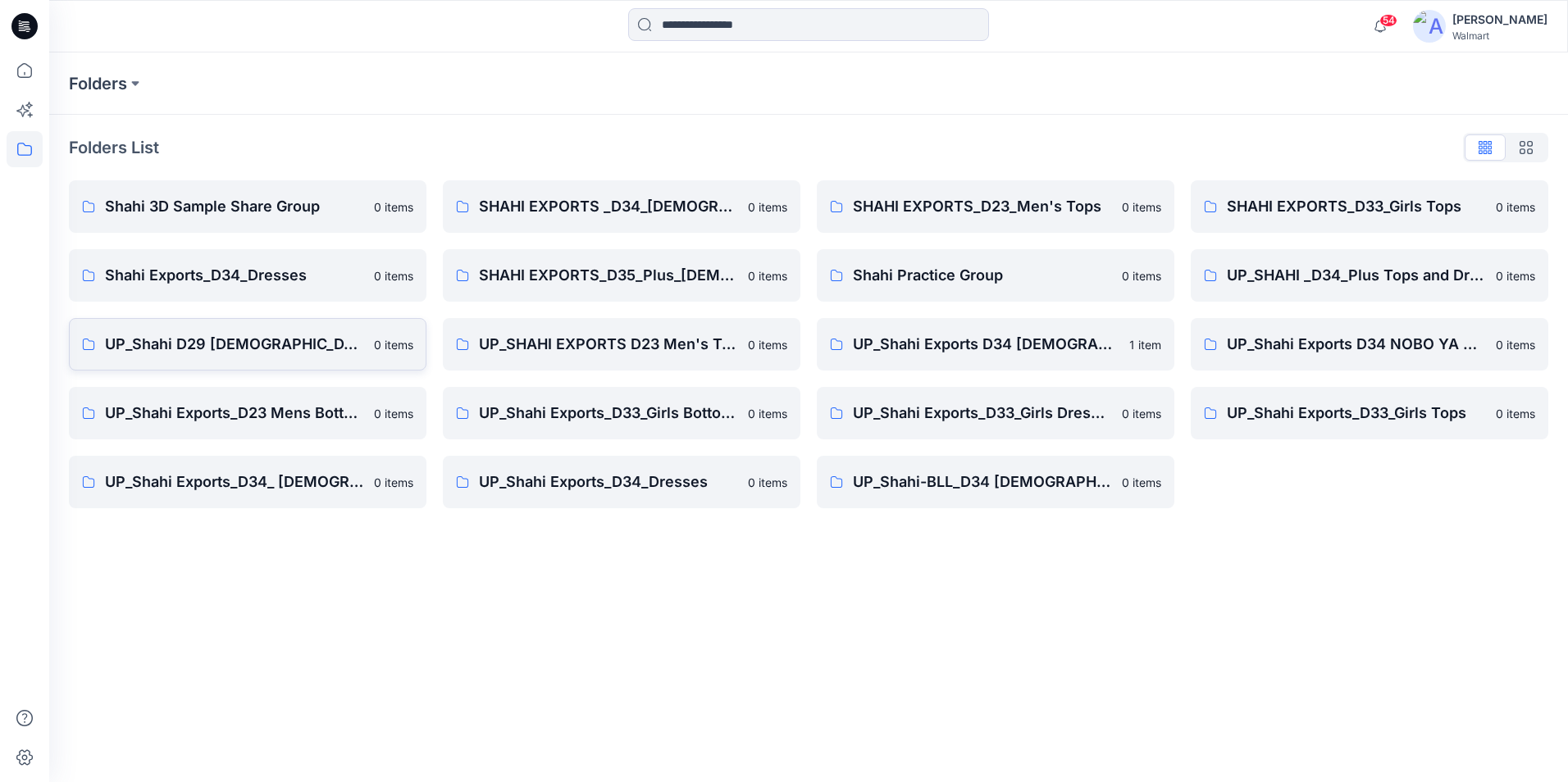
click at [264, 346] on p "UP_Shahi D29 Ladies Sleep" at bounding box center [234, 344] width 259 height 23
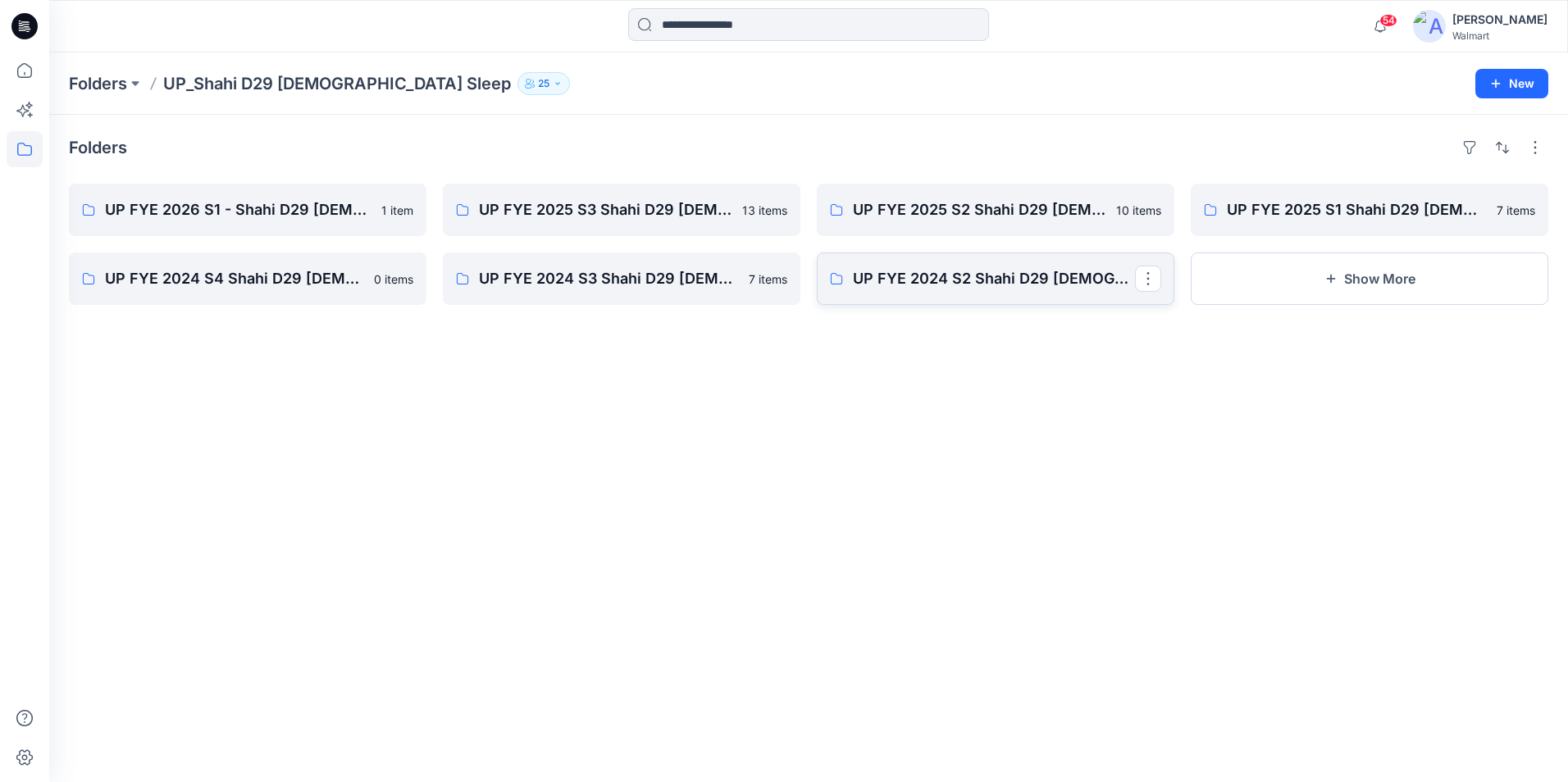
click at [1012, 290] on link "UP FYE 2024 S2 Shahi D29 Ladies Sleepwear" at bounding box center [995, 279] width 358 height 53
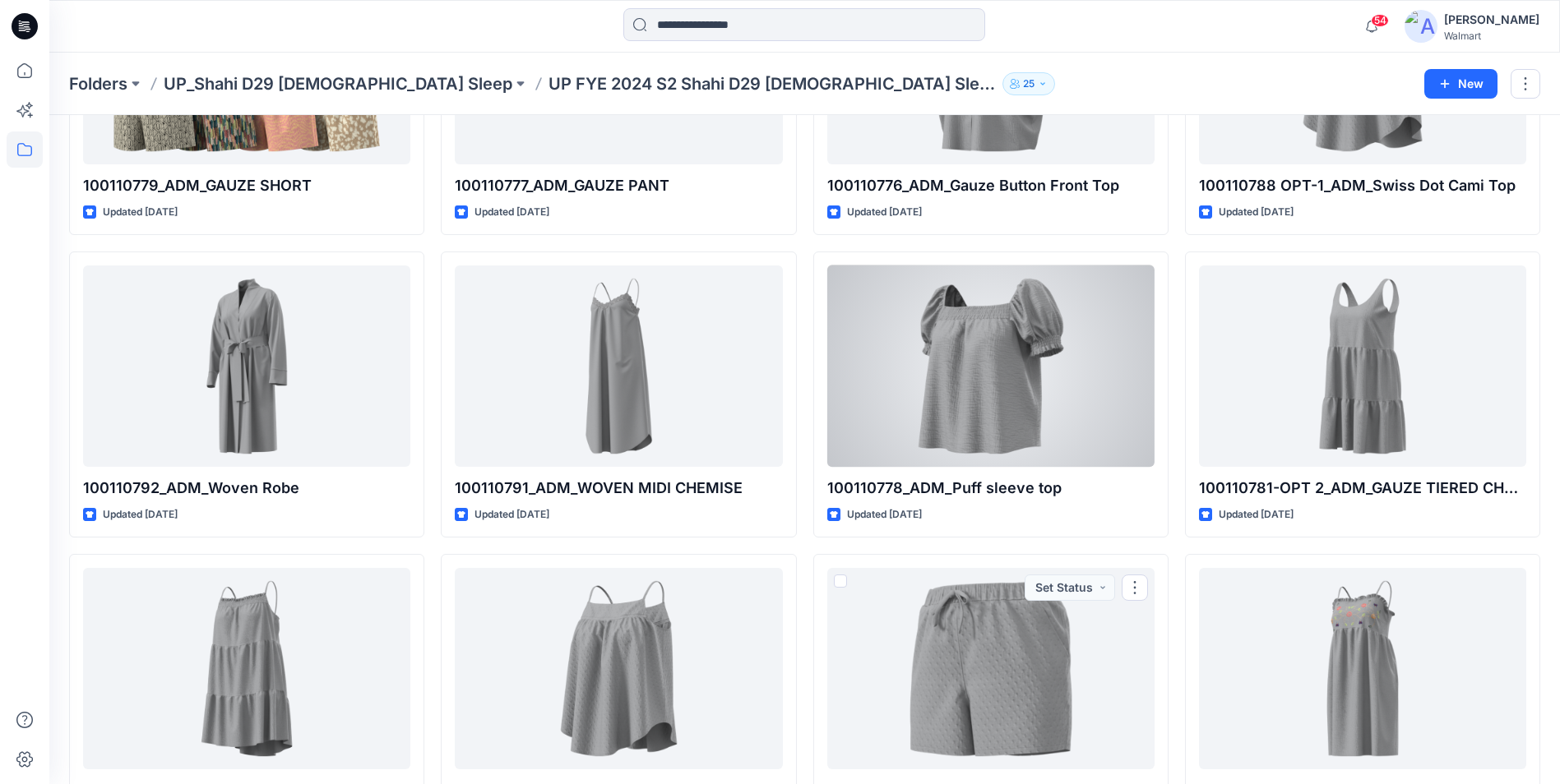
scroll to position [5648, 0]
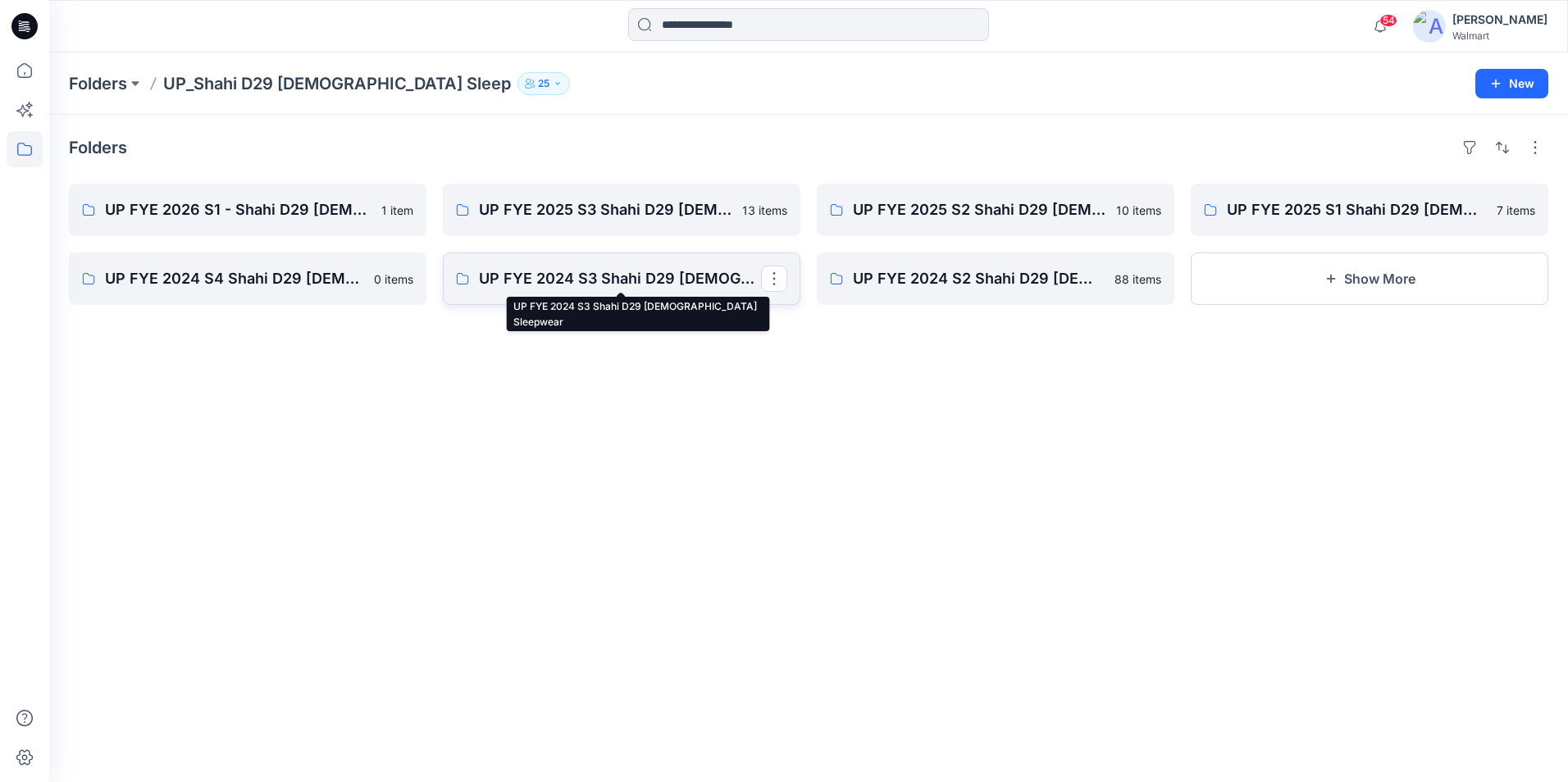
click at [608, 269] on p "UP FYE 2024 S3 Shahi D29 Ladies Sleepwear" at bounding box center [620, 279] width 282 height 23
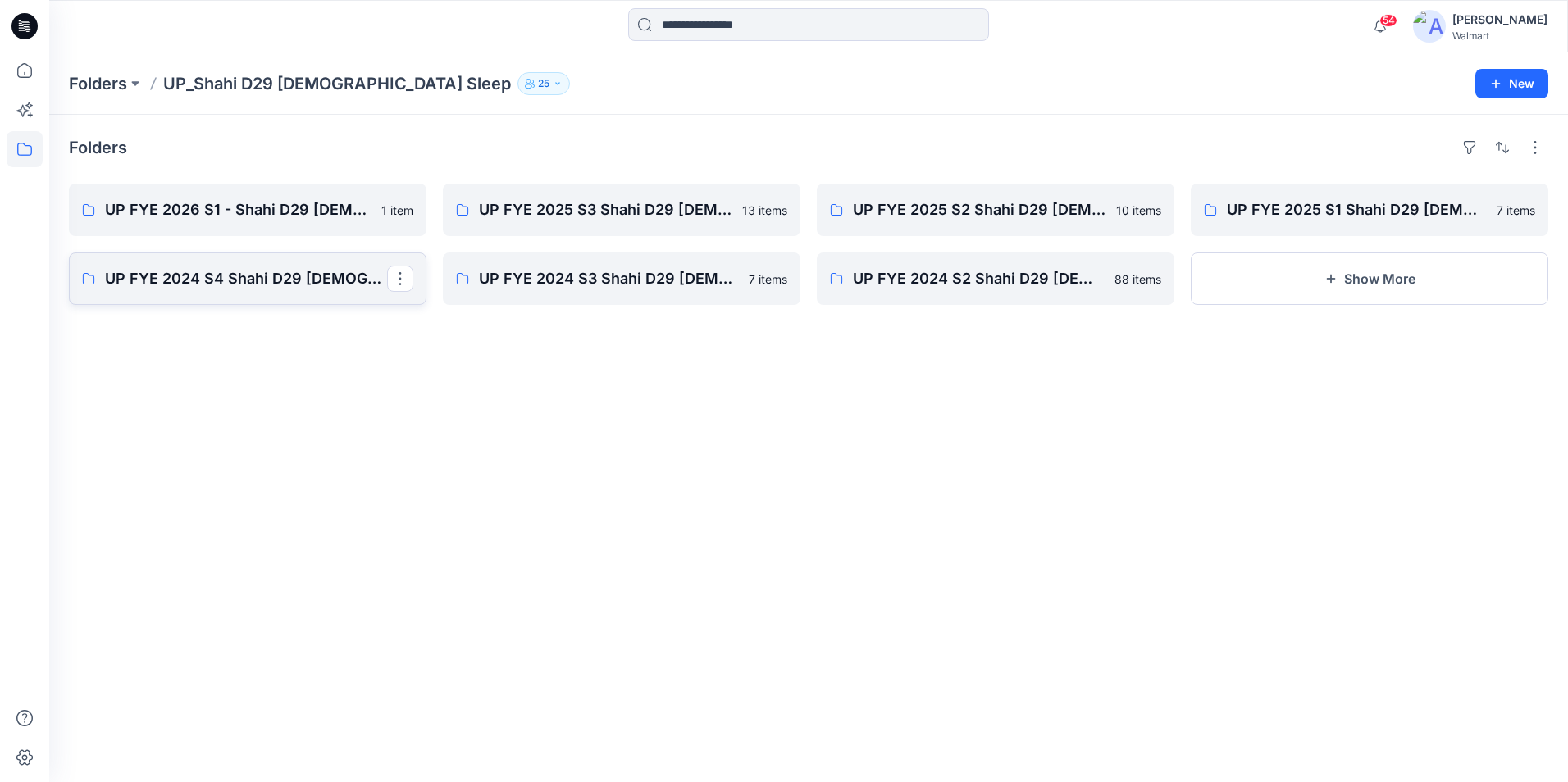
click at [319, 264] on link "UP FYE 2024 S4 Shahi D29 Ladies Sleepwear" at bounding box center [247, 279] width 358 height 53
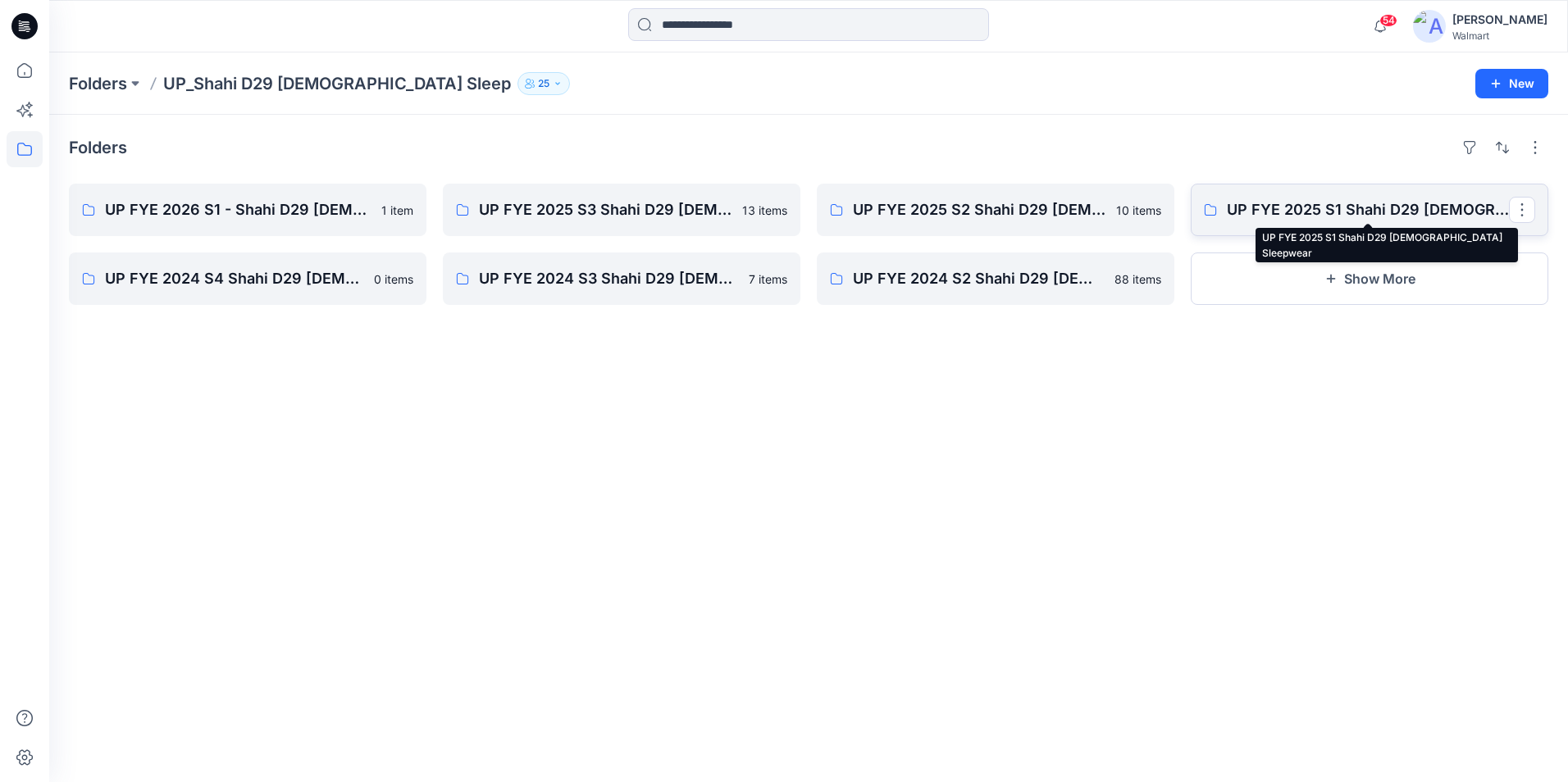
click at [1308, 208] on p "UP FYE 2025 S1 Shahi D29 Ladies Sleepwear" at bounding box center [1368, 209] width 282 height 23
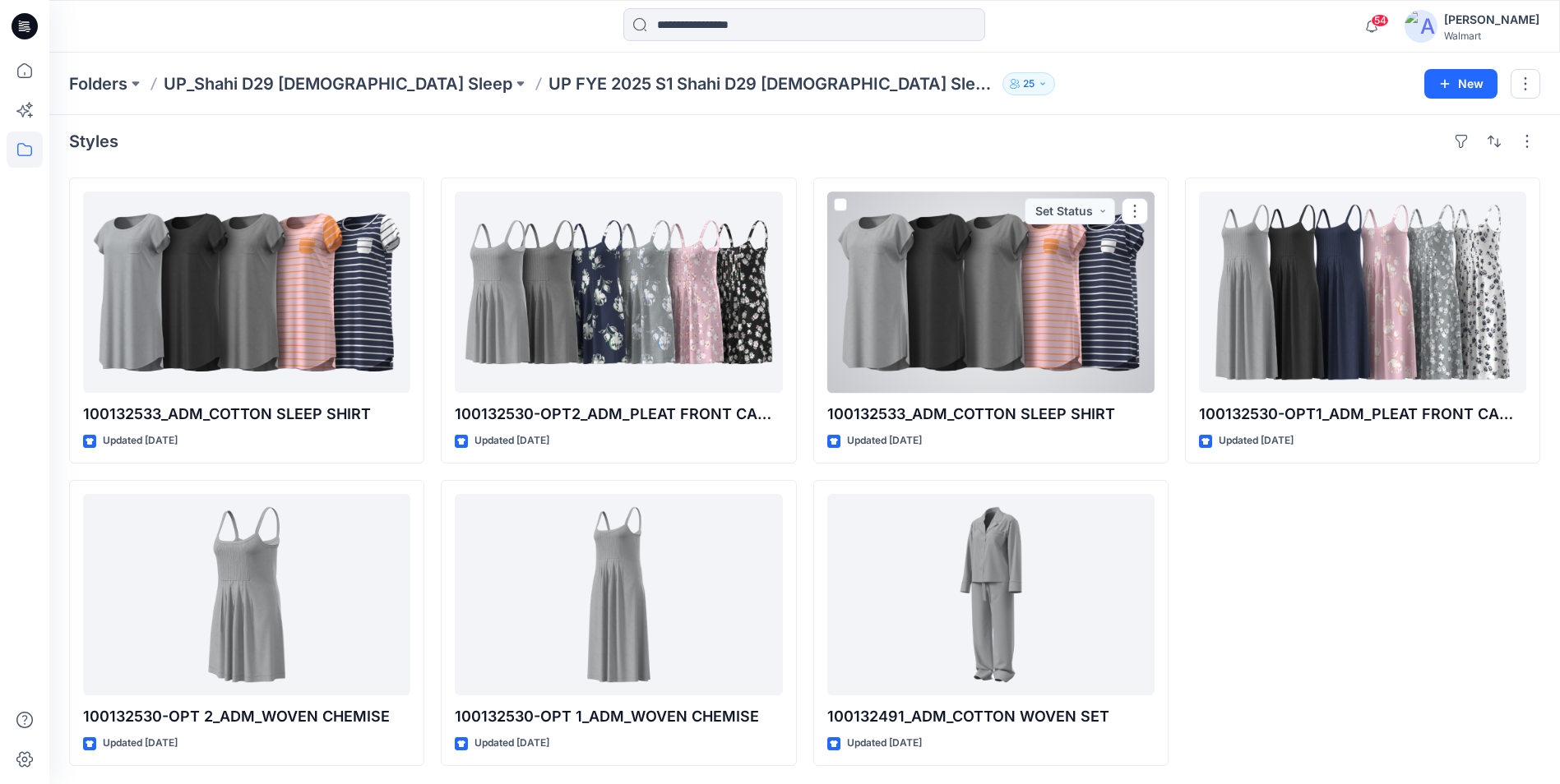
scroll to position [8, 0]
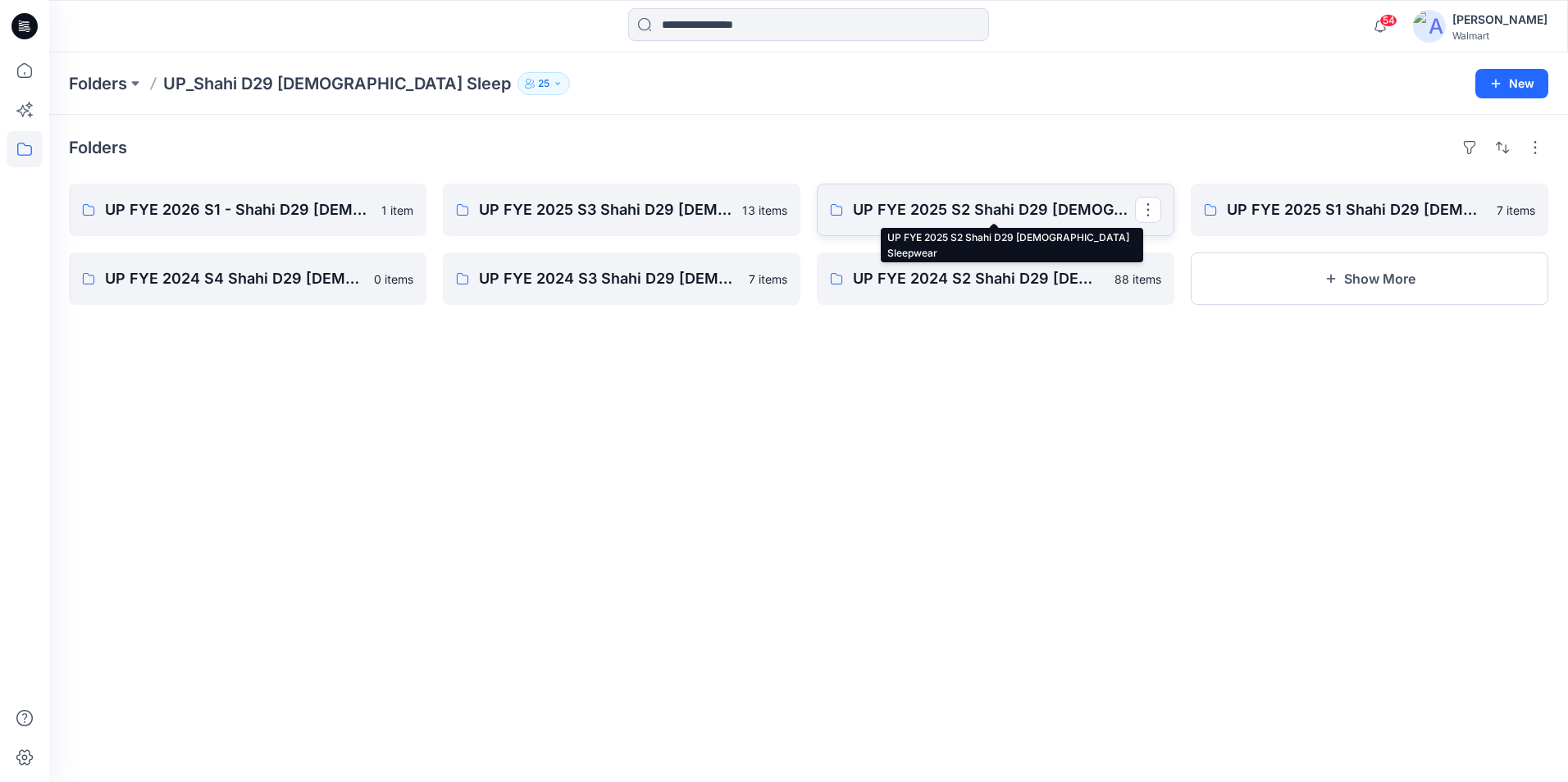
click at [1002, 202] on p "UP FYE 2025 S2 Shahi D29 Ladies Sleepwear" at bounding box center [993, 209] width 282 height 23
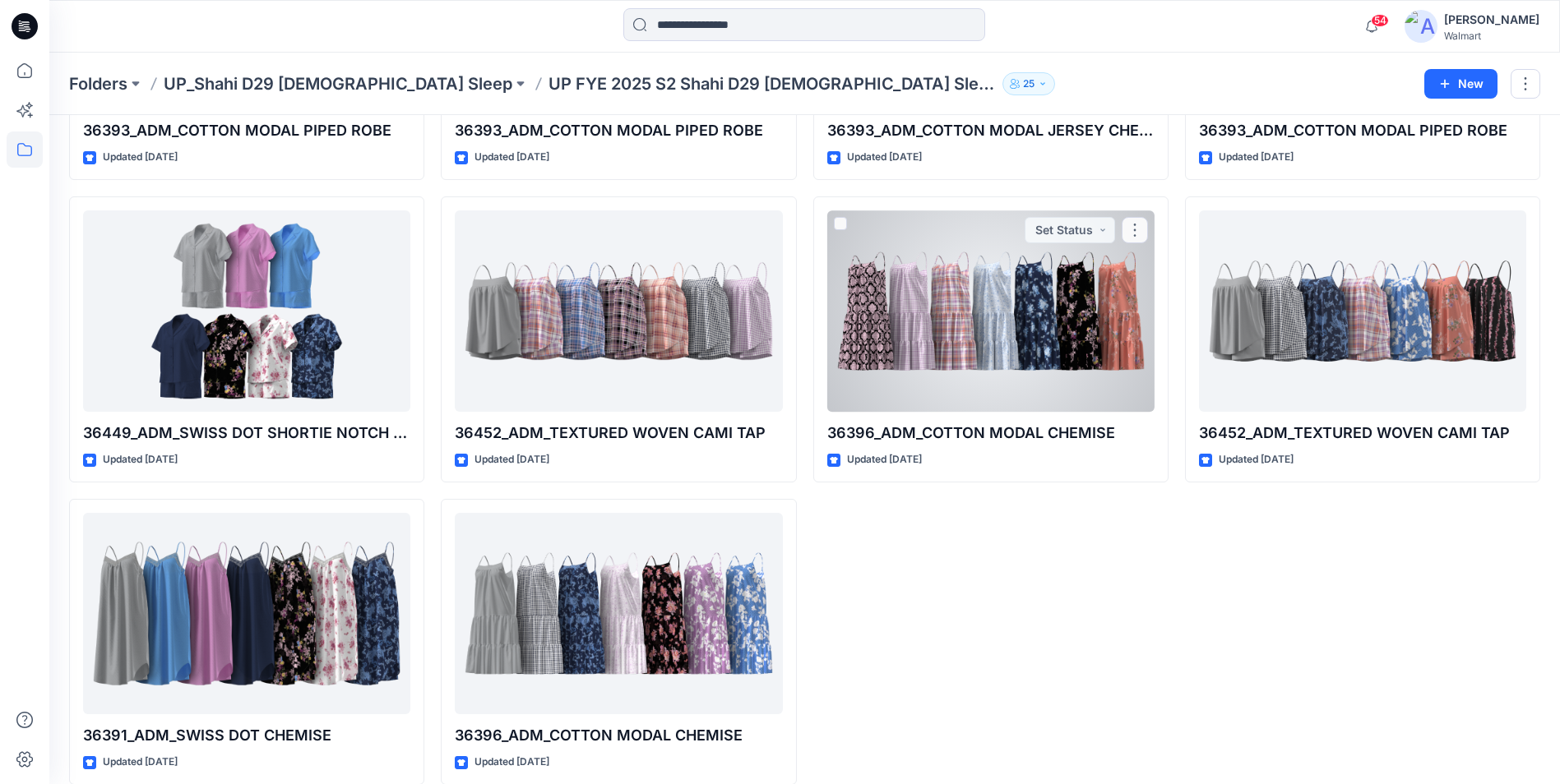
scroll to position [311, 0]
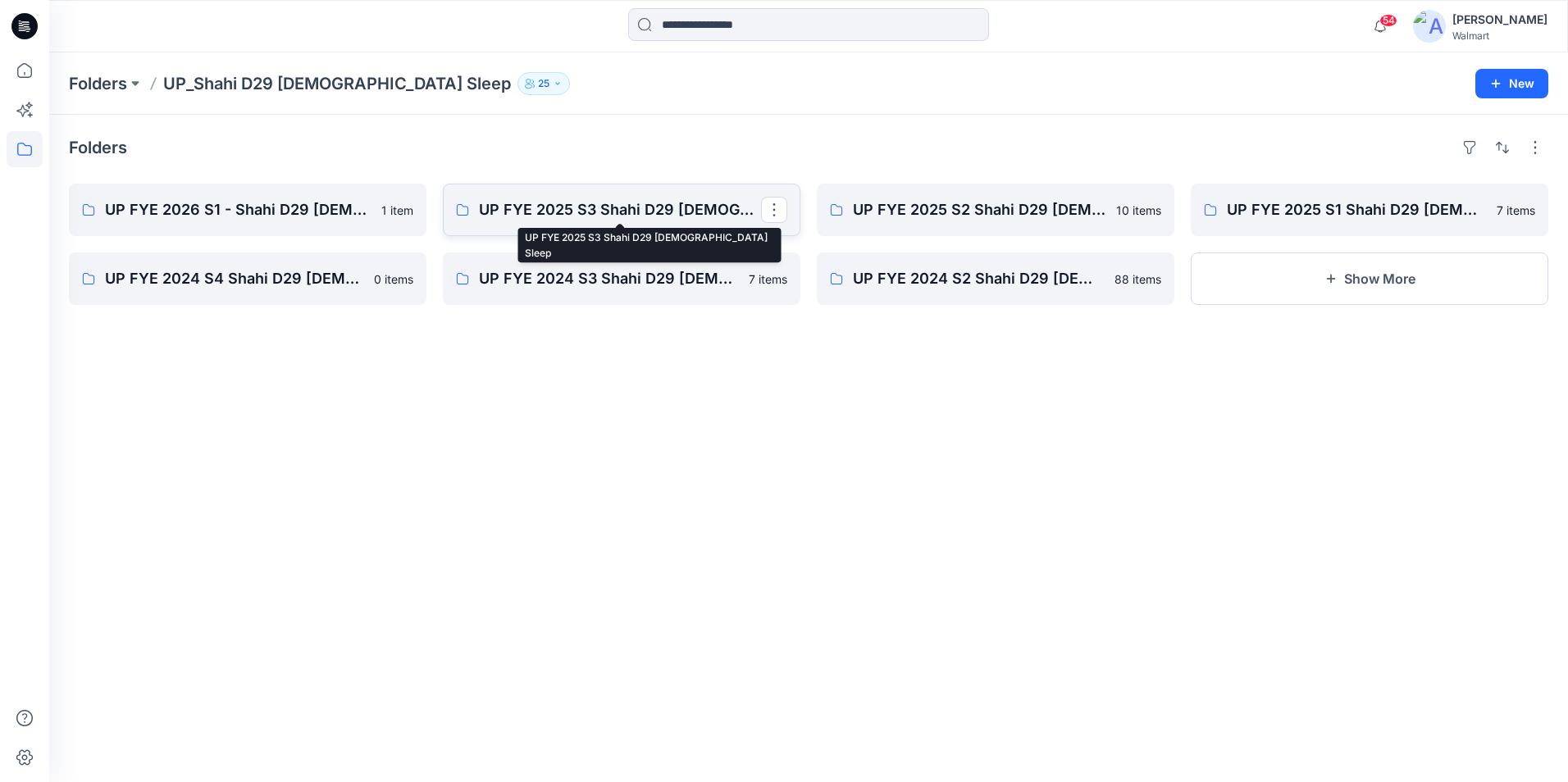
click at [614, 209] on p "UP FYE 2025 S3 Shahi D29 Ladies Sleep" at bounding box center [620, 209] width 282 height 23
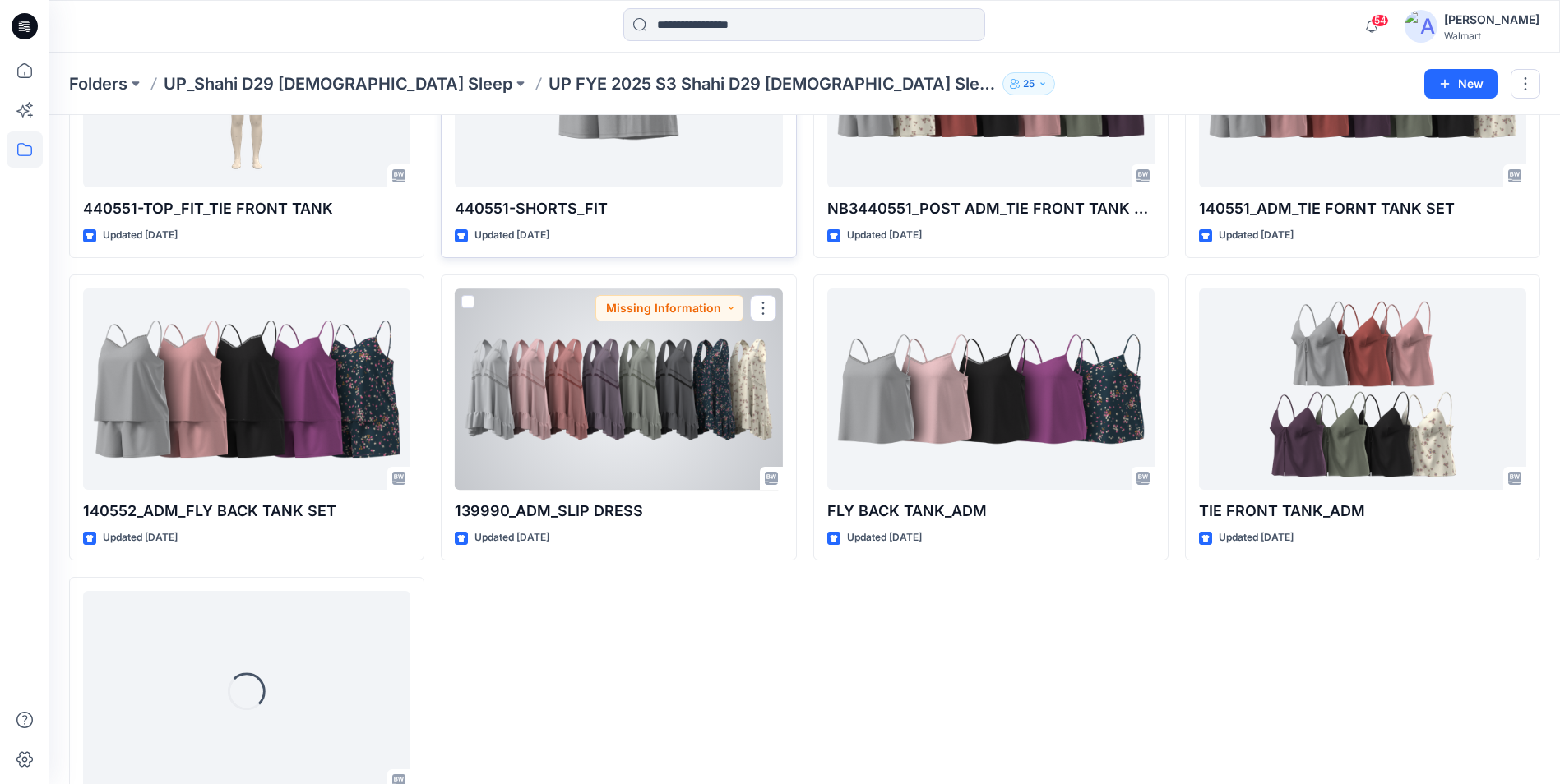
scroll to position [613, 0]
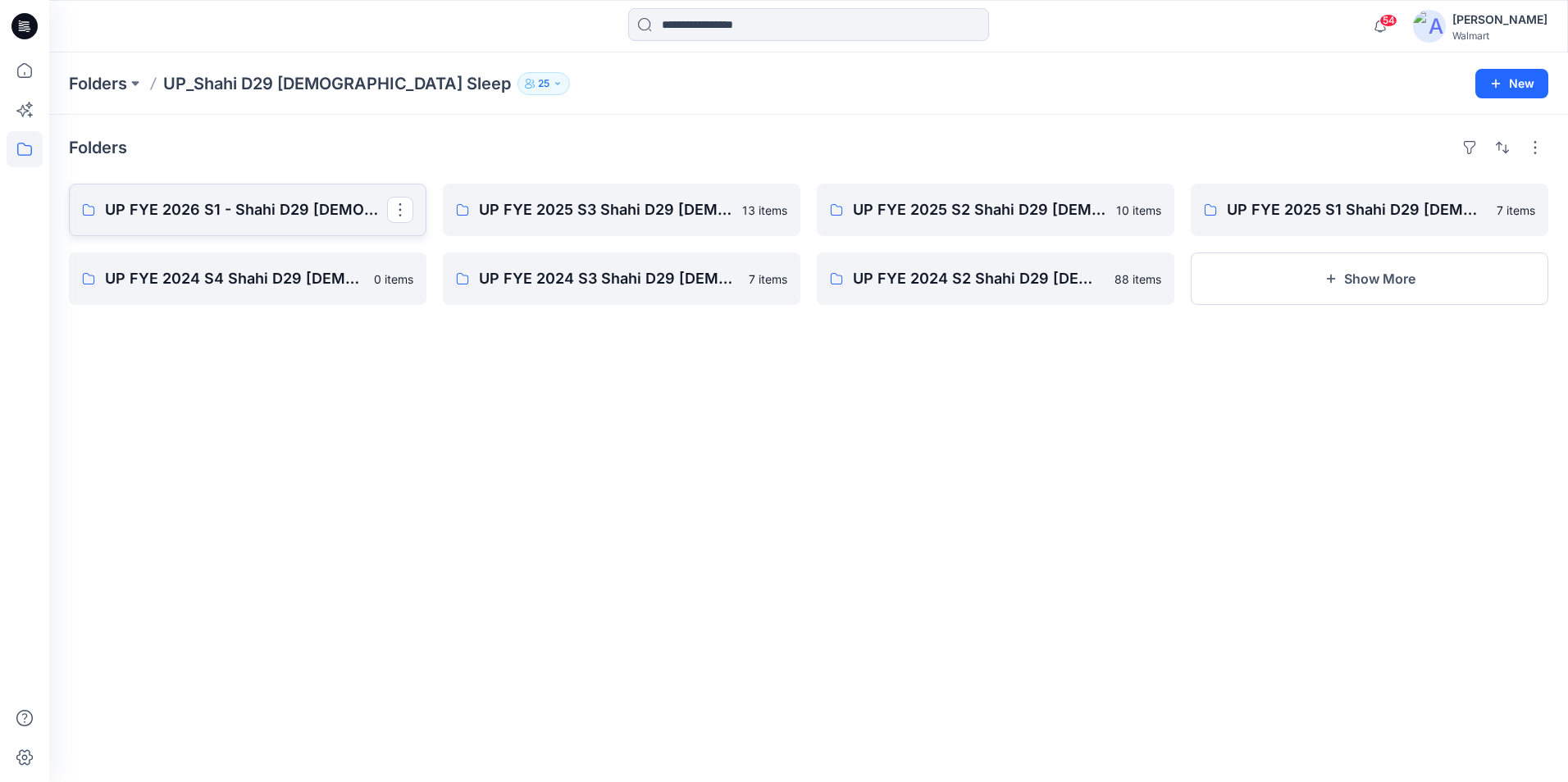
click at [314, 201] on p "UP FYE 2026 S1 - Shahi D29 Ladies Sleepwear" at bounding box center [246, 209] width 282 height 23
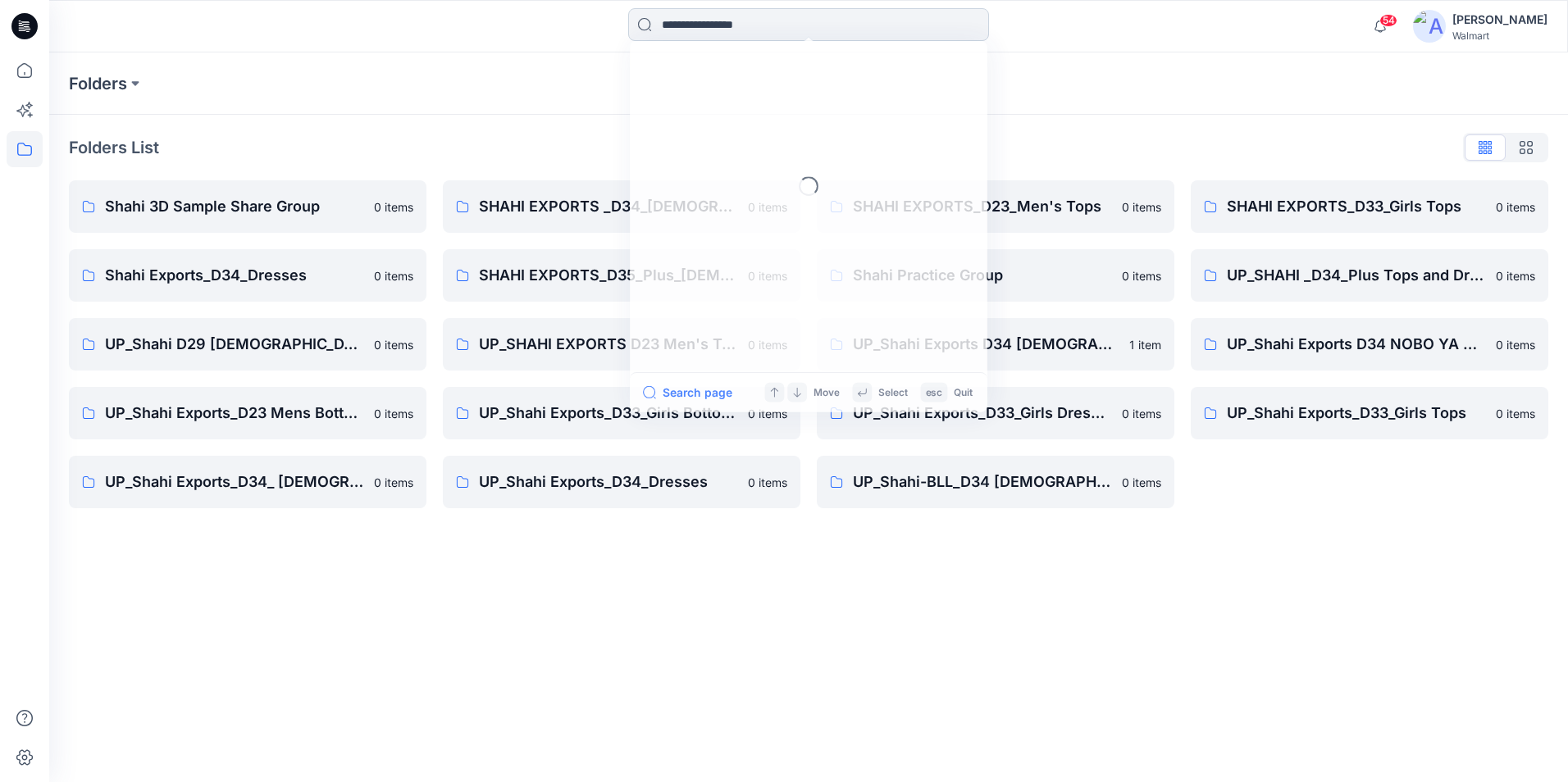
click at [695, 17] on input at bounding box center [808, 24] width 360 height 32
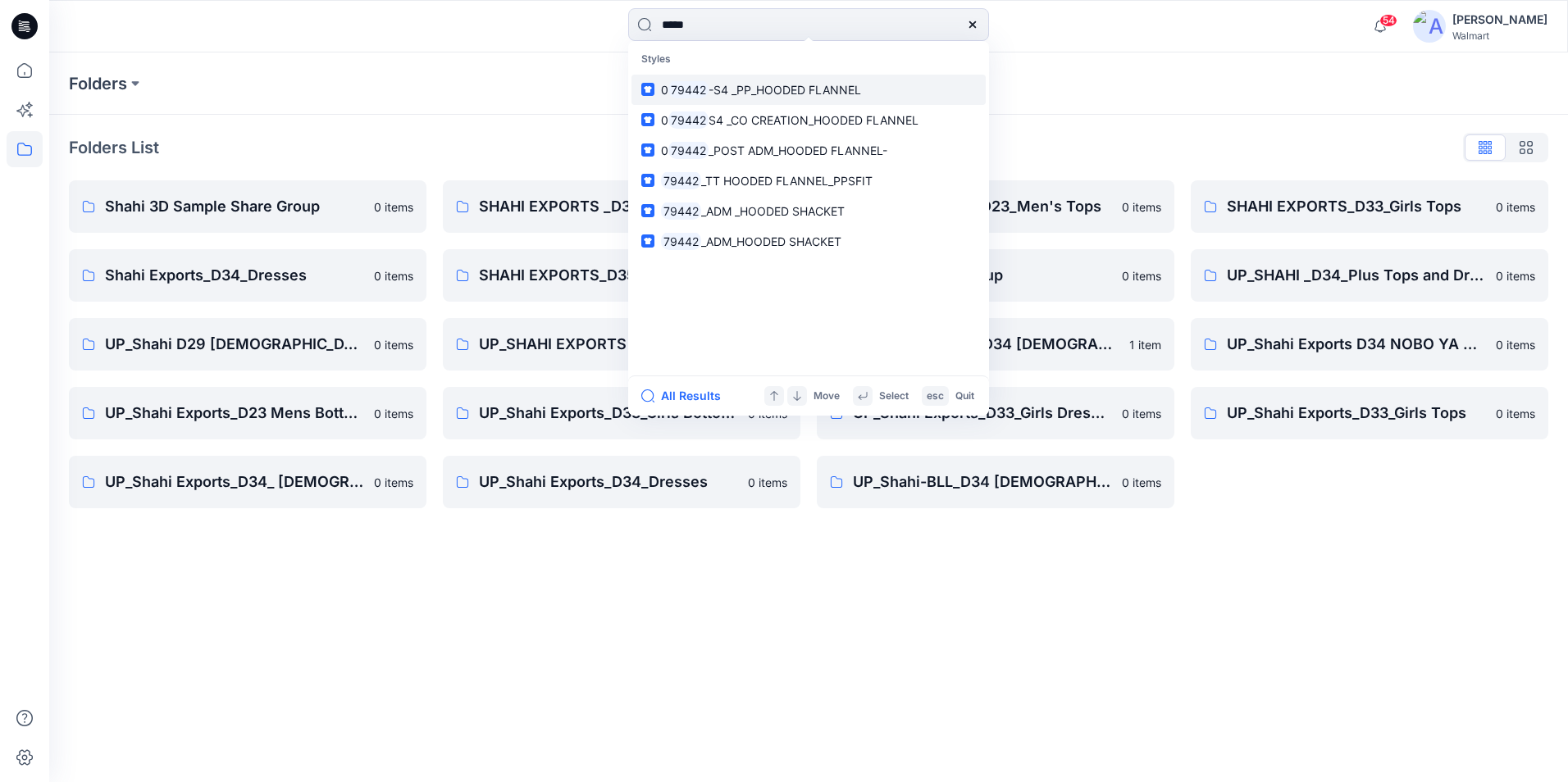
type input "*****"
click at [826, 88] on span "-S4 _PP_HOODED FLANNEL" at bounding box center [785, 89] width 153 height 14
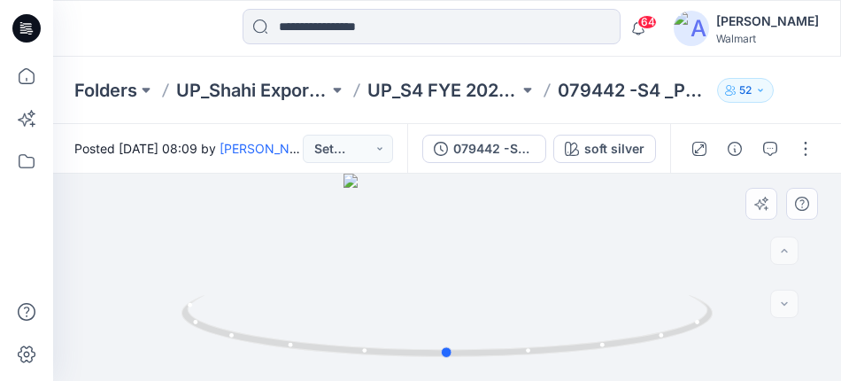
click at [208, 273] on div at bounding box center [447, 276] width 788 height 207
